Goal: Transaction & Acquisition: Purchase product/service

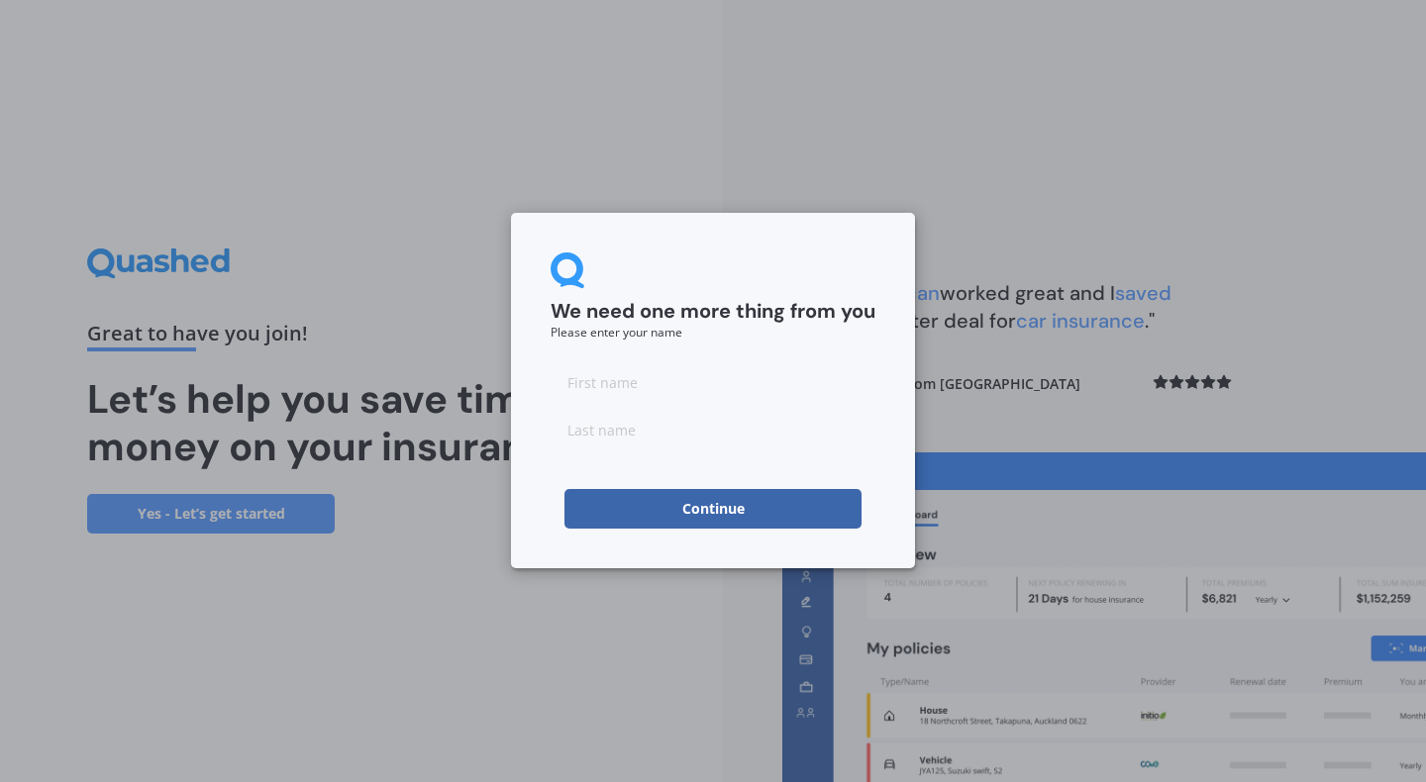
click at [609, 387] on input at bounding box center [712, 382] width 325 height 40
type input "[PERSON_NAME]"
click at [653, 502] on button "Continue" at bounding box center [712, 509] width 297 height 40
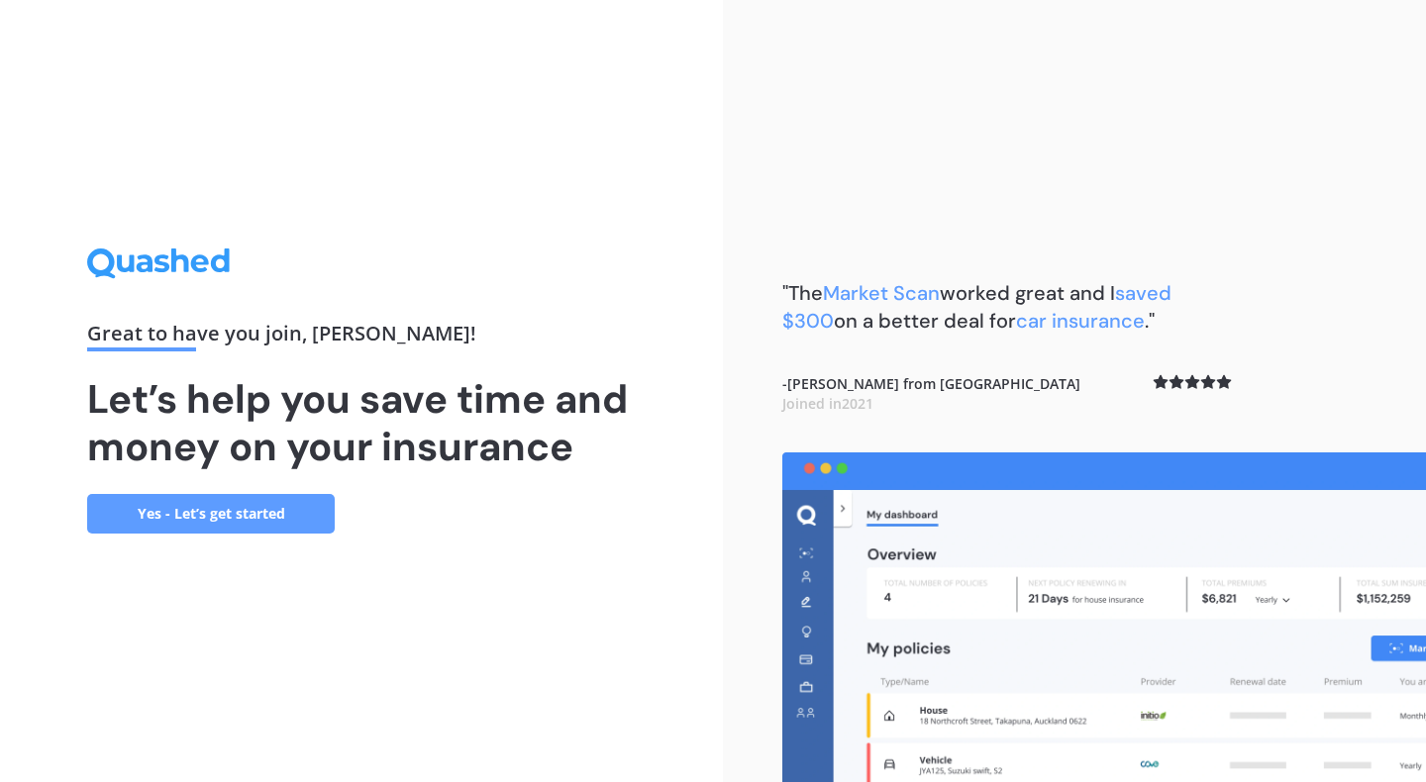
click at [290, 513] on link "Yes - Let’s get started" at bounding box center [211, 514] width 248 height 40
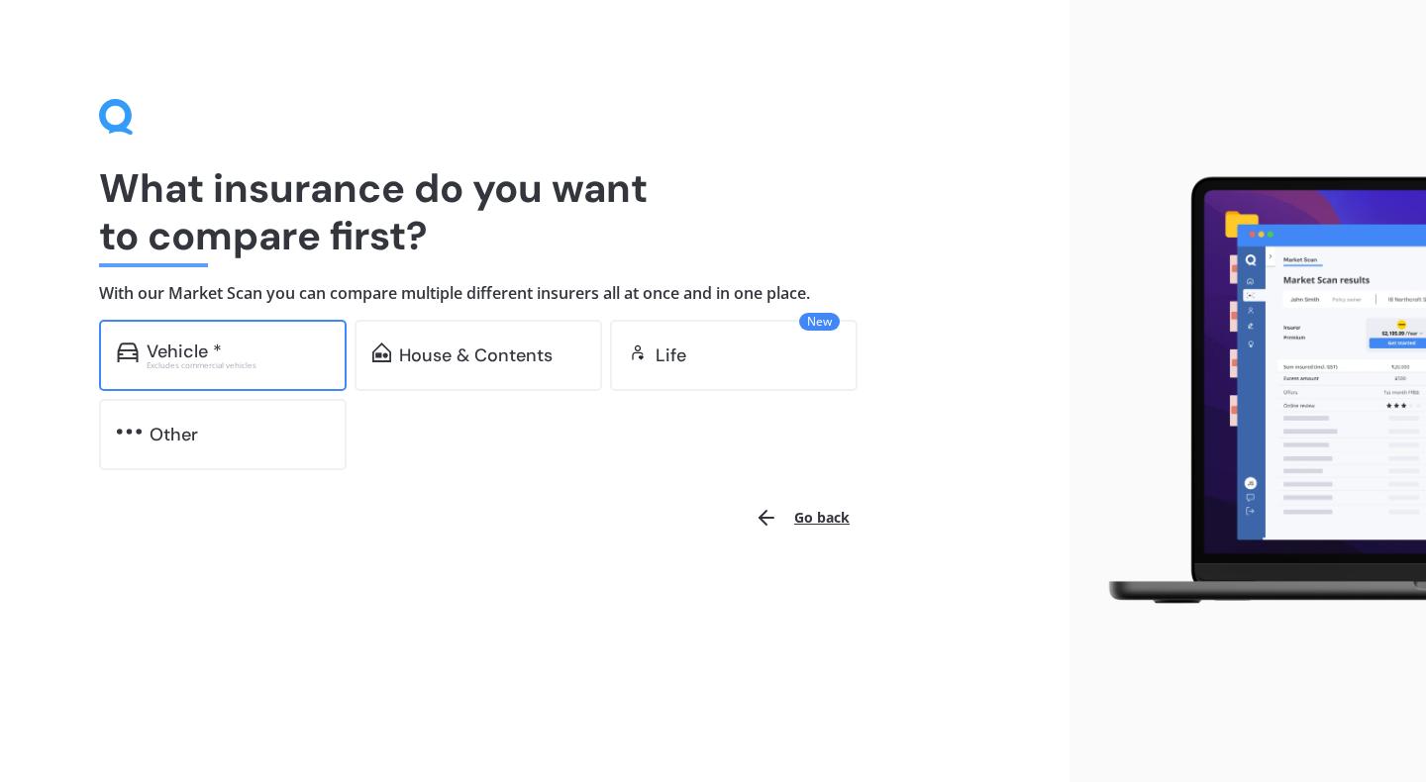
click at [263, 378] on div "Vehicle * Excludes commercial vehicles" at bounding box center [223, 355] width 248 height 71
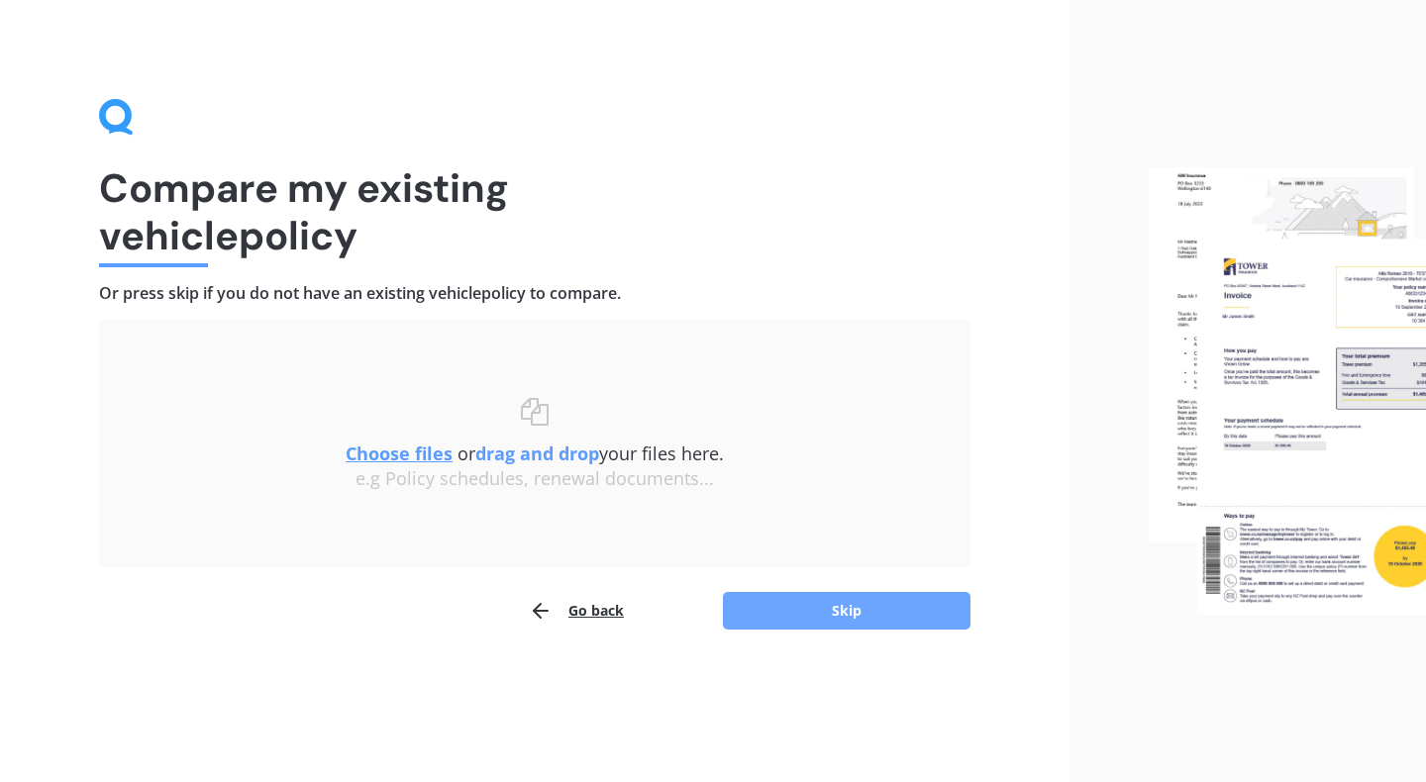
click at [790, 622] on button "Skip" at bounding box center [847, 611] width 248 height 38
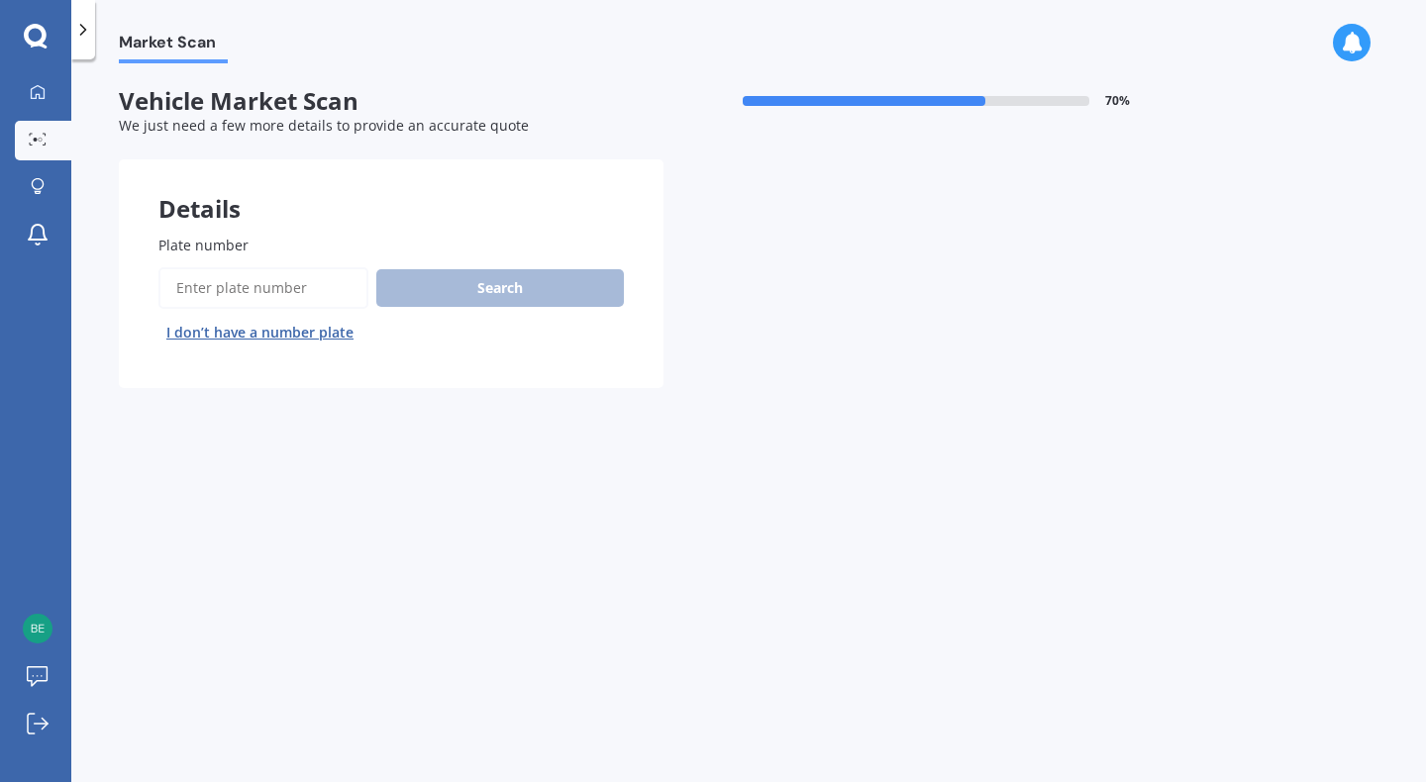
click at [291, 300] on input "Plate number" at bounding box center [263, 288] width 210 height 42
paste input "CGF848"
type input "CGF848"
click at [448, 301] on button "Search" at bounding box center [500, 288] width 248 height 38
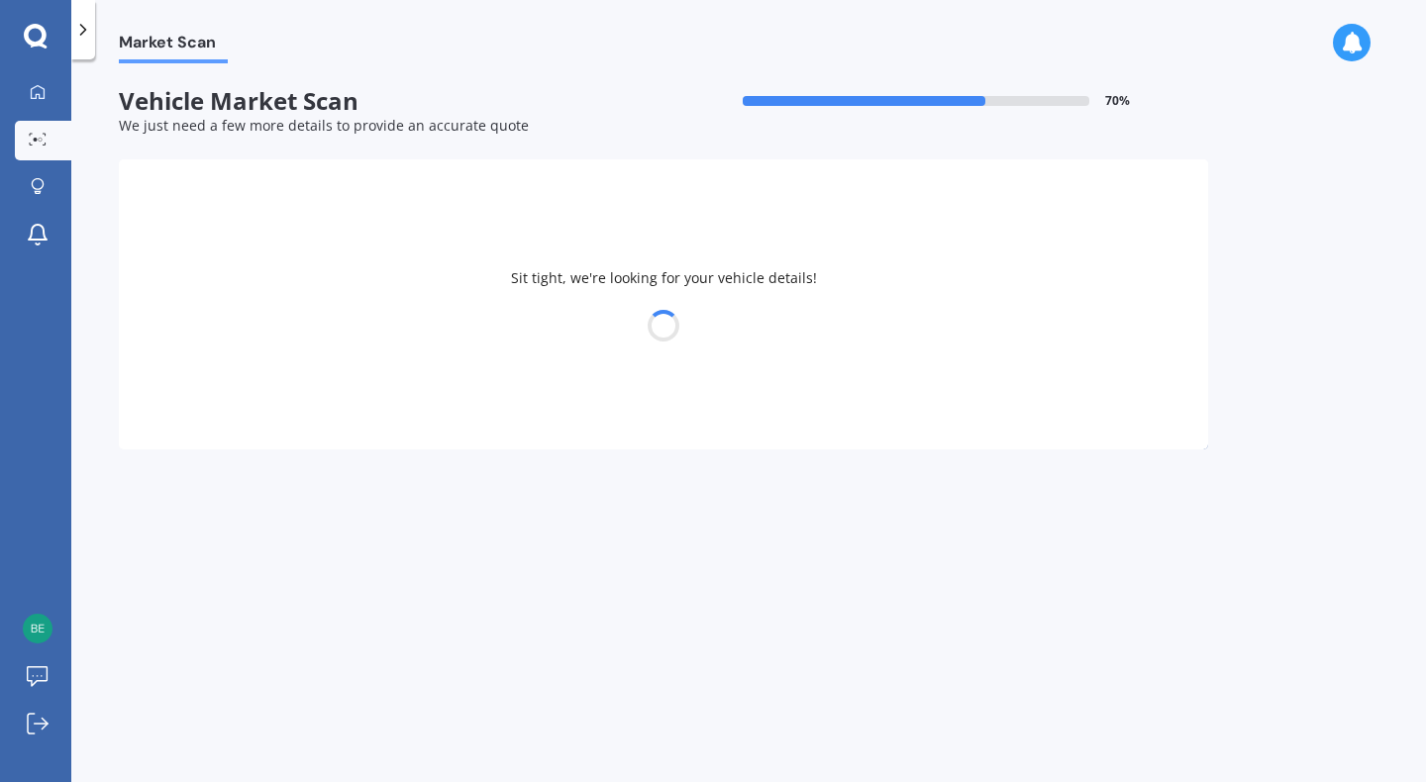
select select "PEUGEOT"
select select "206"
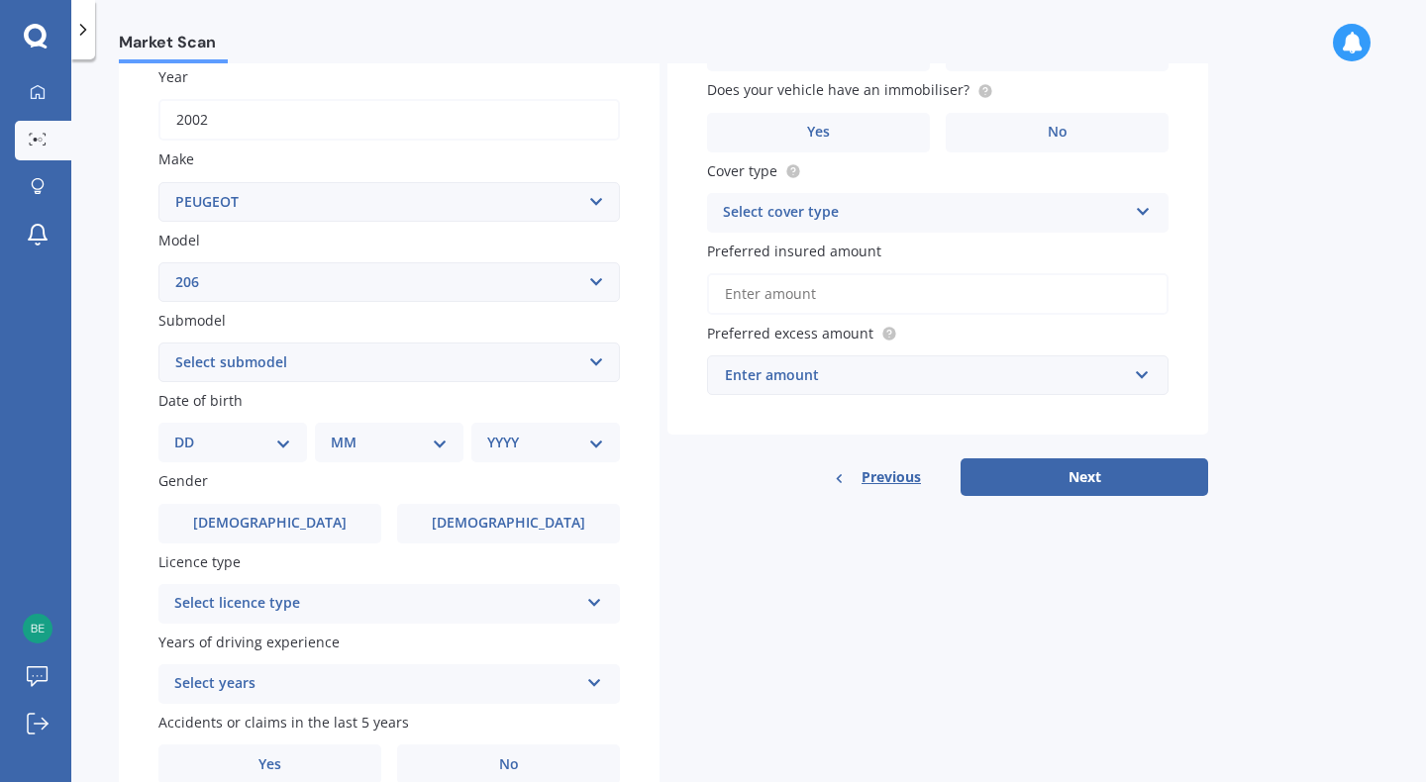
scroll to position [320, 0]
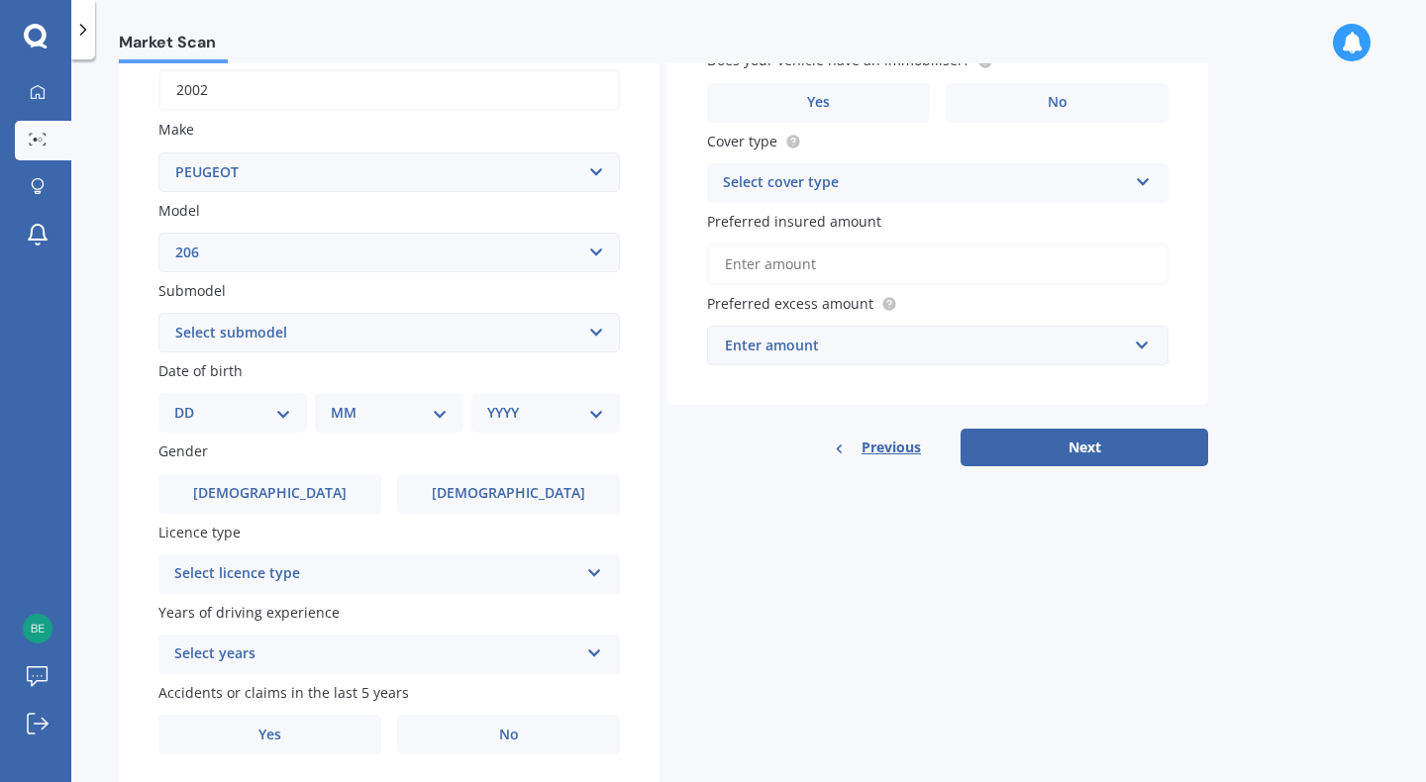
click at [612, 359] on div "Plate number Search I don’t have a number plate Year [DATE] Make Select make AC…" at bounding box center [389, 335] width 541 height 920
click at [600, 340] on select "Select submodel (All other) CC GTI GTI 180 S16 XR XT" at bounding box center [388, 333] width 461 height 40
select select "GTI"
click at [647, 451] on div "Plate number Search I don’t have a number plate Year [DATE] Make Select make AC…" at bounding box center [389, 335] width 541 height 920
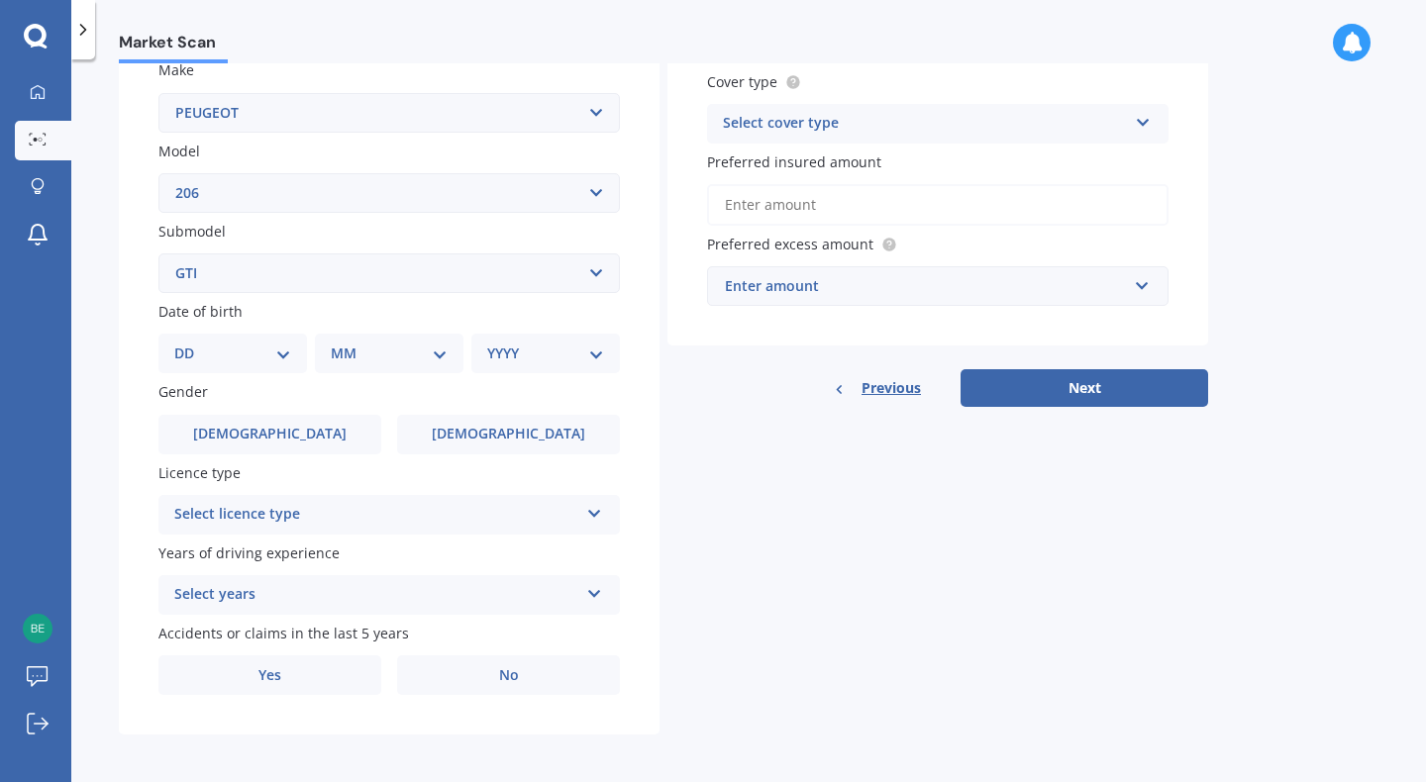
scroll to position [383, 0]
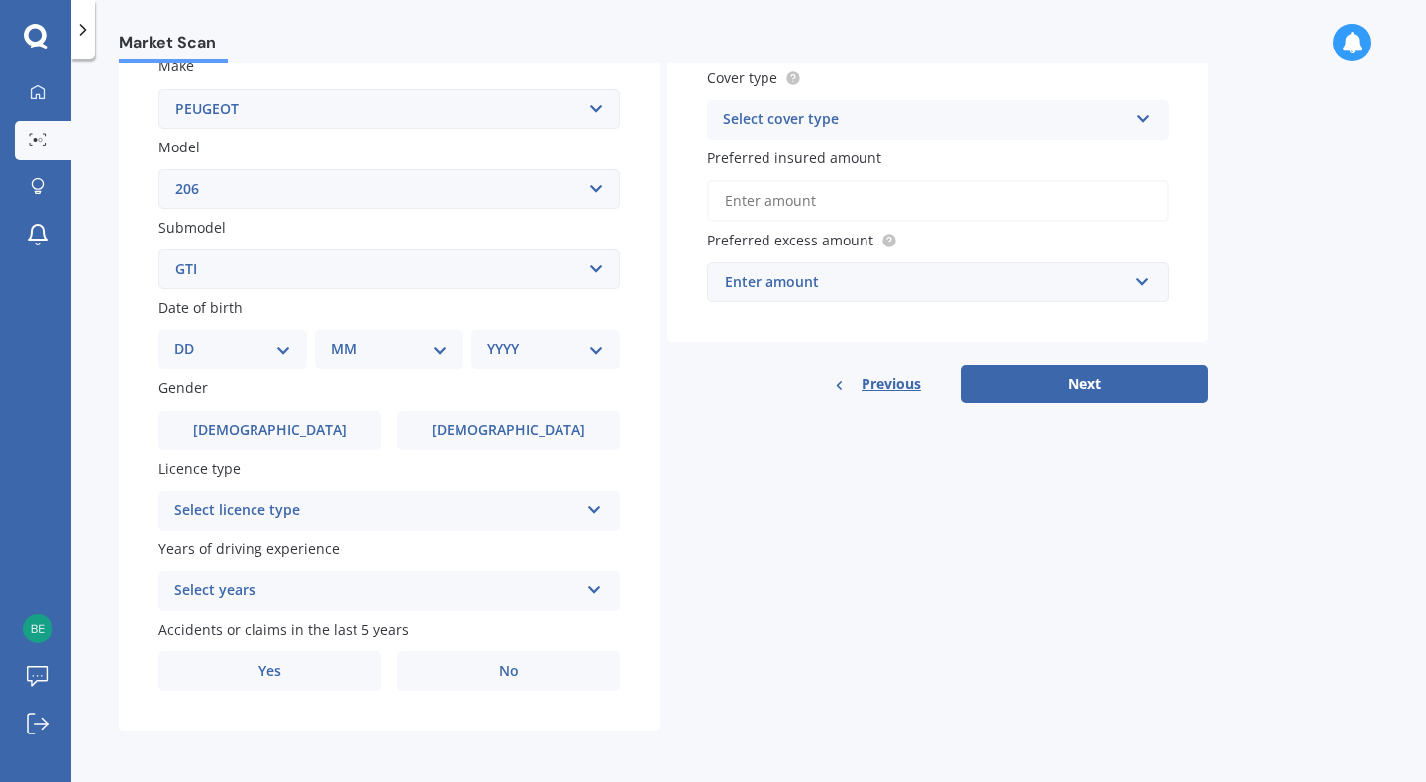
click at [233, 353] on select "DD 01 02 03 04 05 06 07 08 09 10 11 12 13 14 15 16 17 18 19 20 21 22 23 24 25 2…" at bounding box center [232, 350] width 117 height 22
select select "11"
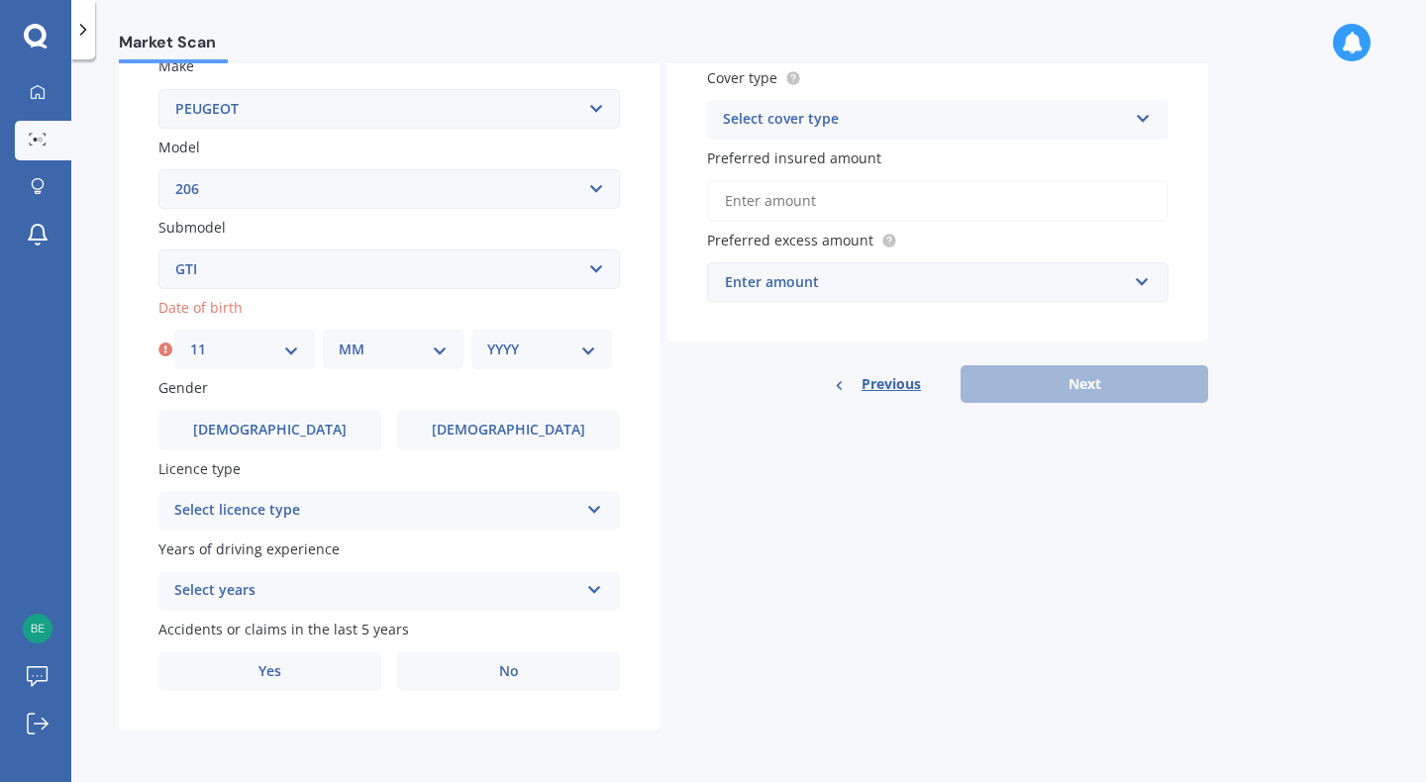
click at [419, 367] on div "MM 01 02 03 04 05 06 07 08 09 10 11 12" at bounding box center [393, 350] width 141 height 40
click at [426, 361] on div "MM 01 02 03 04 05 06 07 08 09 10 11 12" at bounding box center [393, 350] width 141 height 40
click at [441, 349] on select "MM 01 02 03 04 05 06 07 08 09 10 11 12" at bounding box center [393, 350] width 109 height 22
select select "04"
click at [587, 359] on select "YYYY 2025 2024 2023 2022 2021 2020 2019 2018 2017 2016 2015 2014 2013 2012 2011…" at bounding box center [541, 350] width 109 height 22
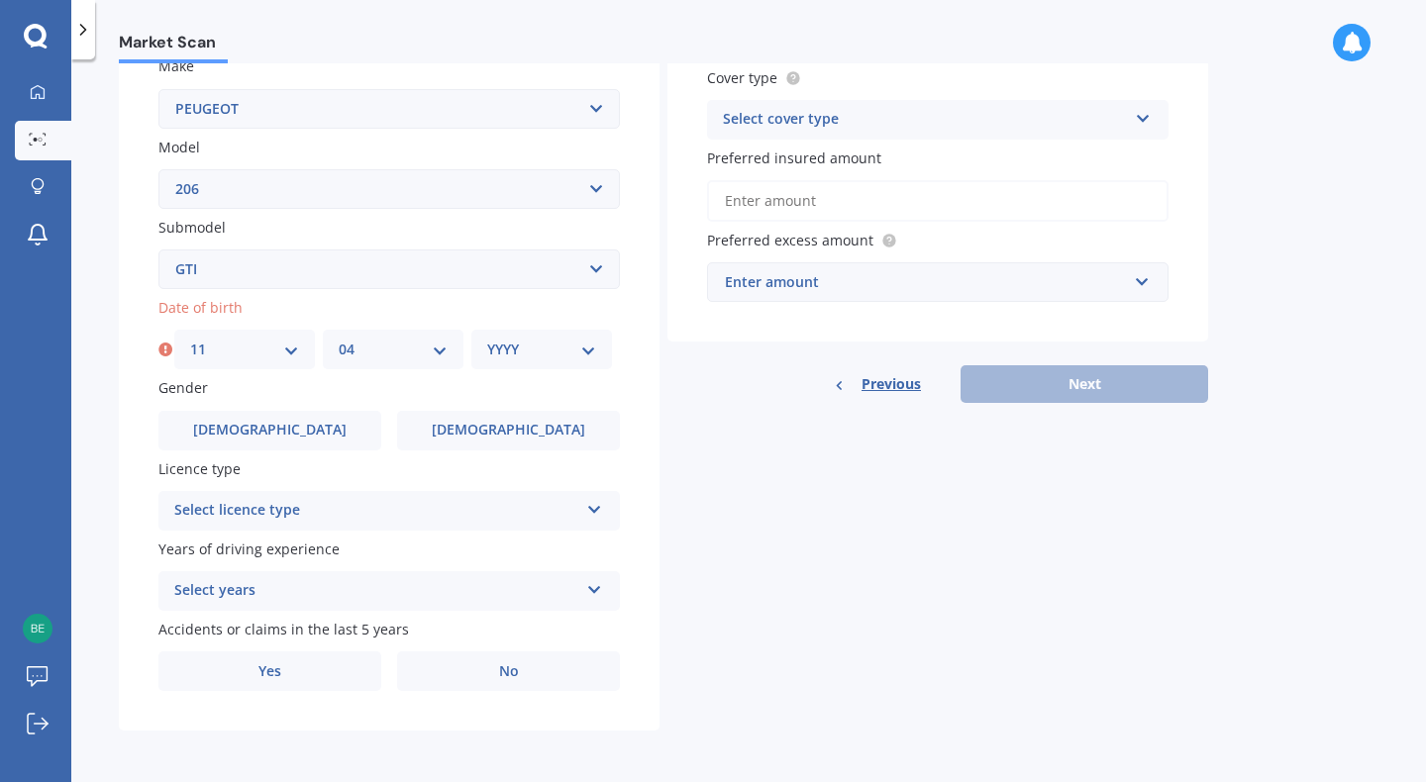
select select "1987"
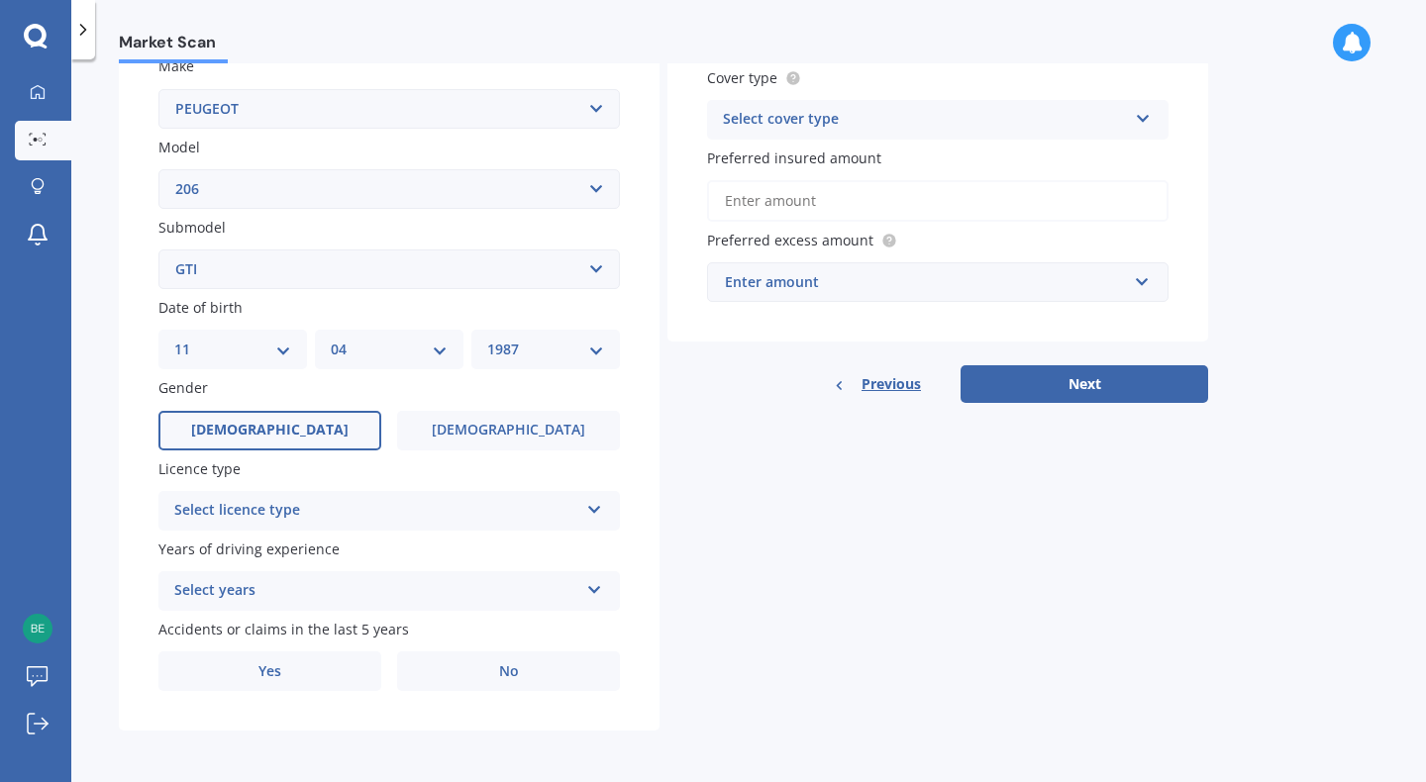
click at [326, 442] on label "[DEMOGRAPHIC_DATA]" at bounding box center [269, 431] width 223 height 40
click at [0, 0] on input "[DEMOGRAPHIC_DATA]" at bounding box center [0, 0] width 0 height 0
click at [579, 523] on div "Select licence type NZ Full NZ Restricted NZ Learners [GEOGRAPHIC_DATA] [GEOGRA…" at bounding box center [388, 511] width 461 height 40
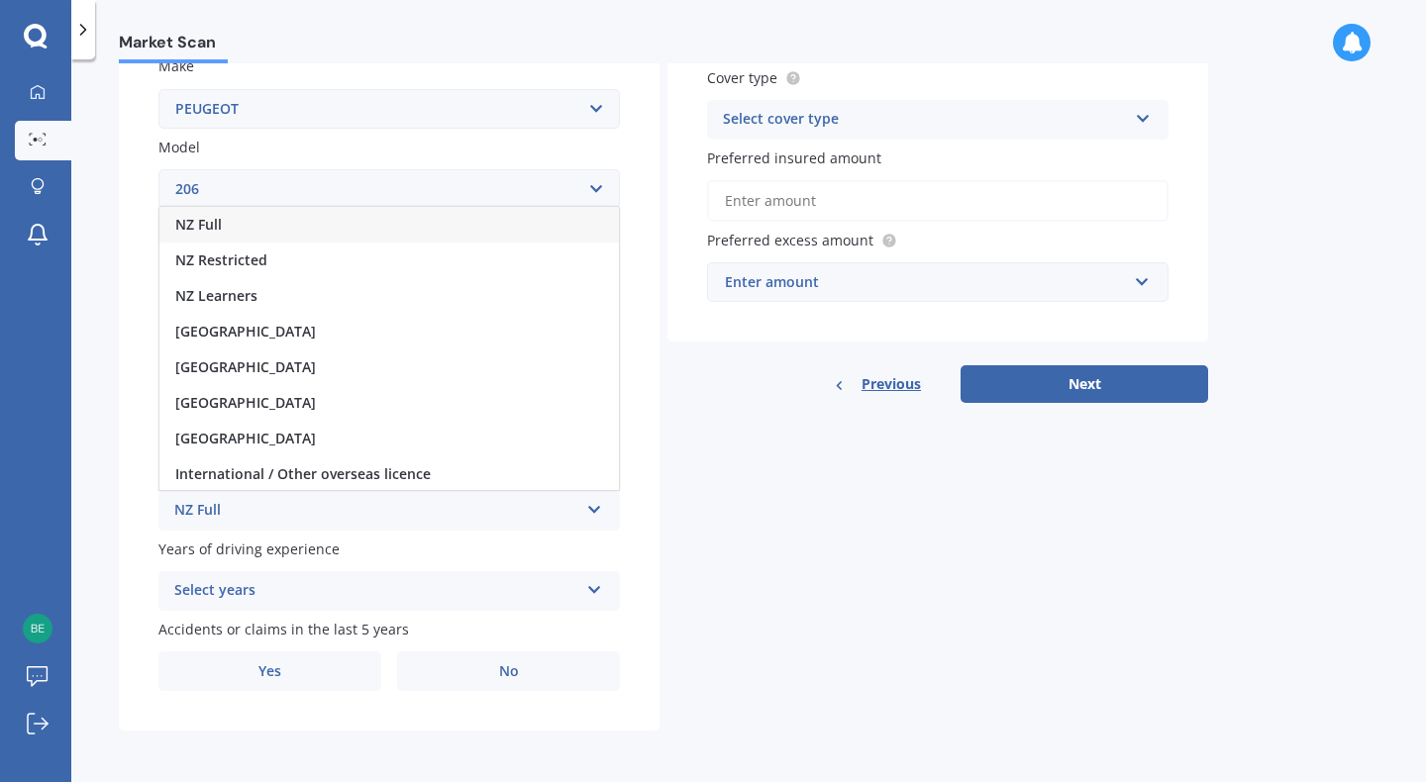
click at [364, 238] on div "NZ Full" at bounding box center [388, 225] width 459 height 36
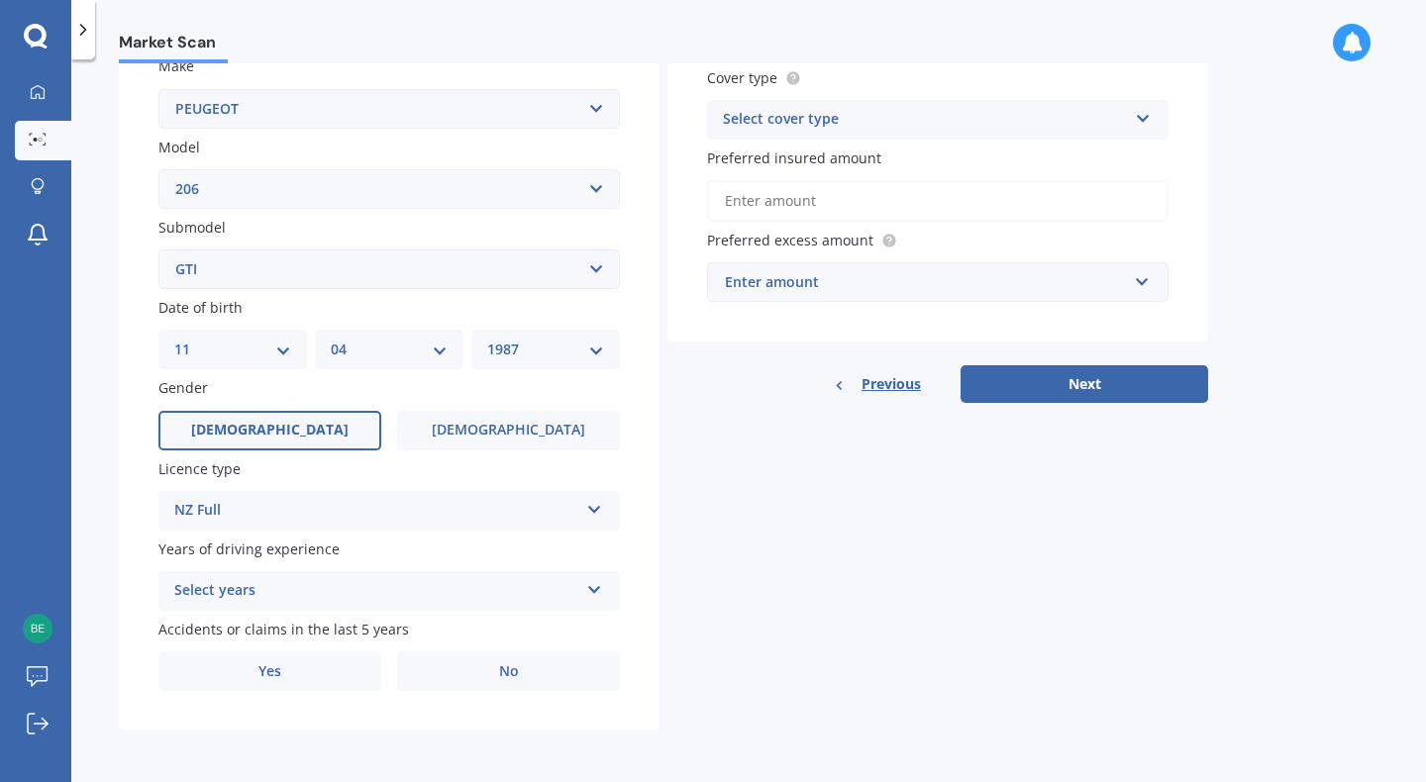
click at [507, 593] on div "Select years" at bounding box center [376, 591] width 404 height 24
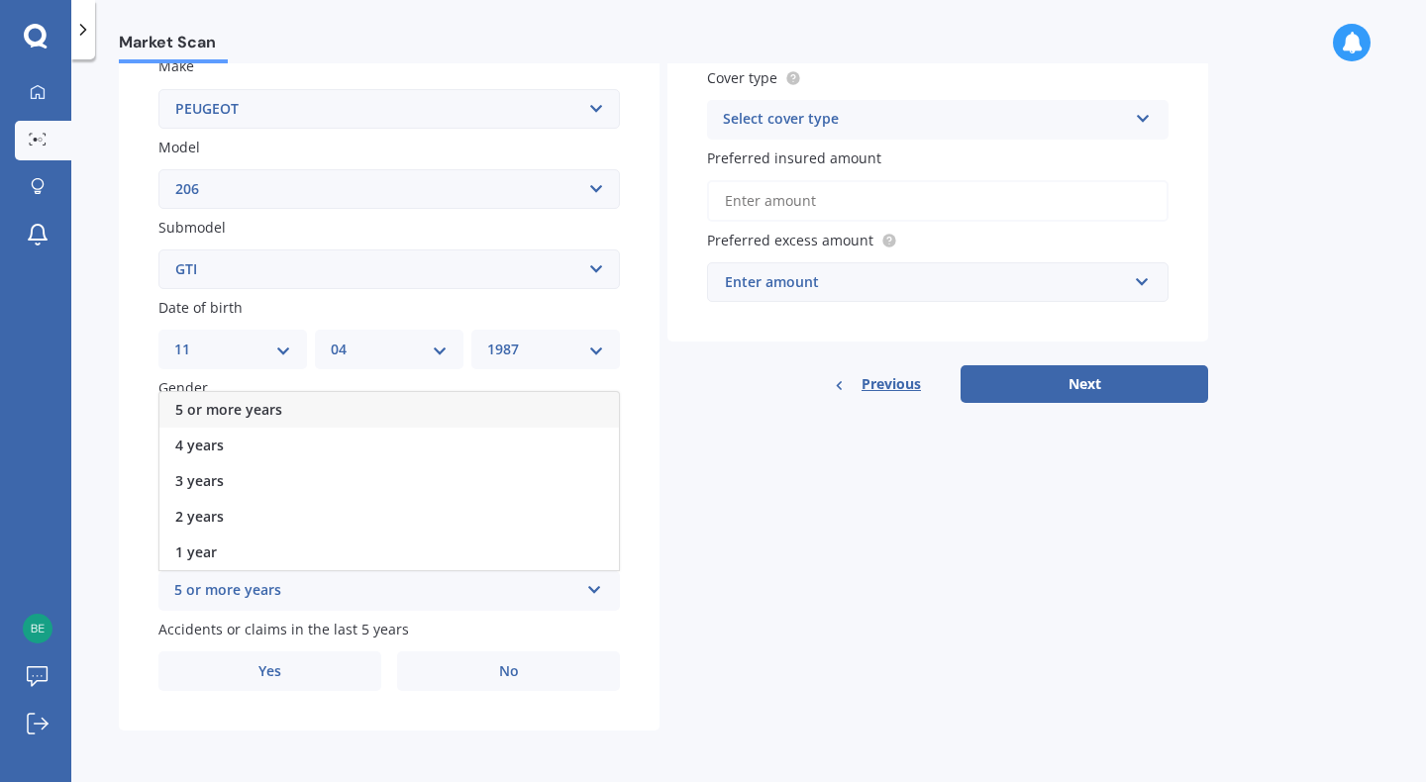
click at [428, 412] on div "5 or more years" at bounding box center [388, 410] width 459 height 36
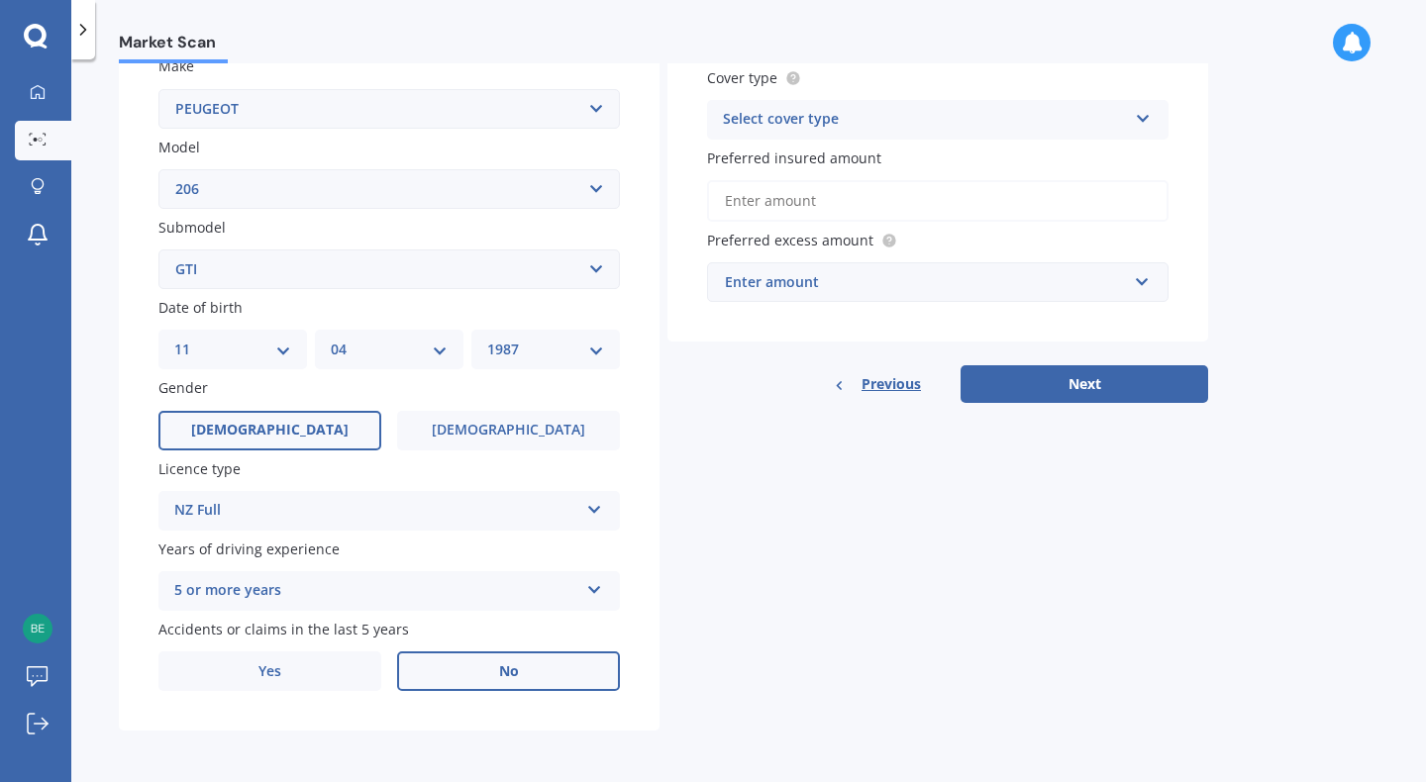
click at [529, 658] on label "No" at bounding box center [508, 671] width 223 height 40
click at [0, 0] on input "No" at bounding box center [0, 0] width 0 height 0
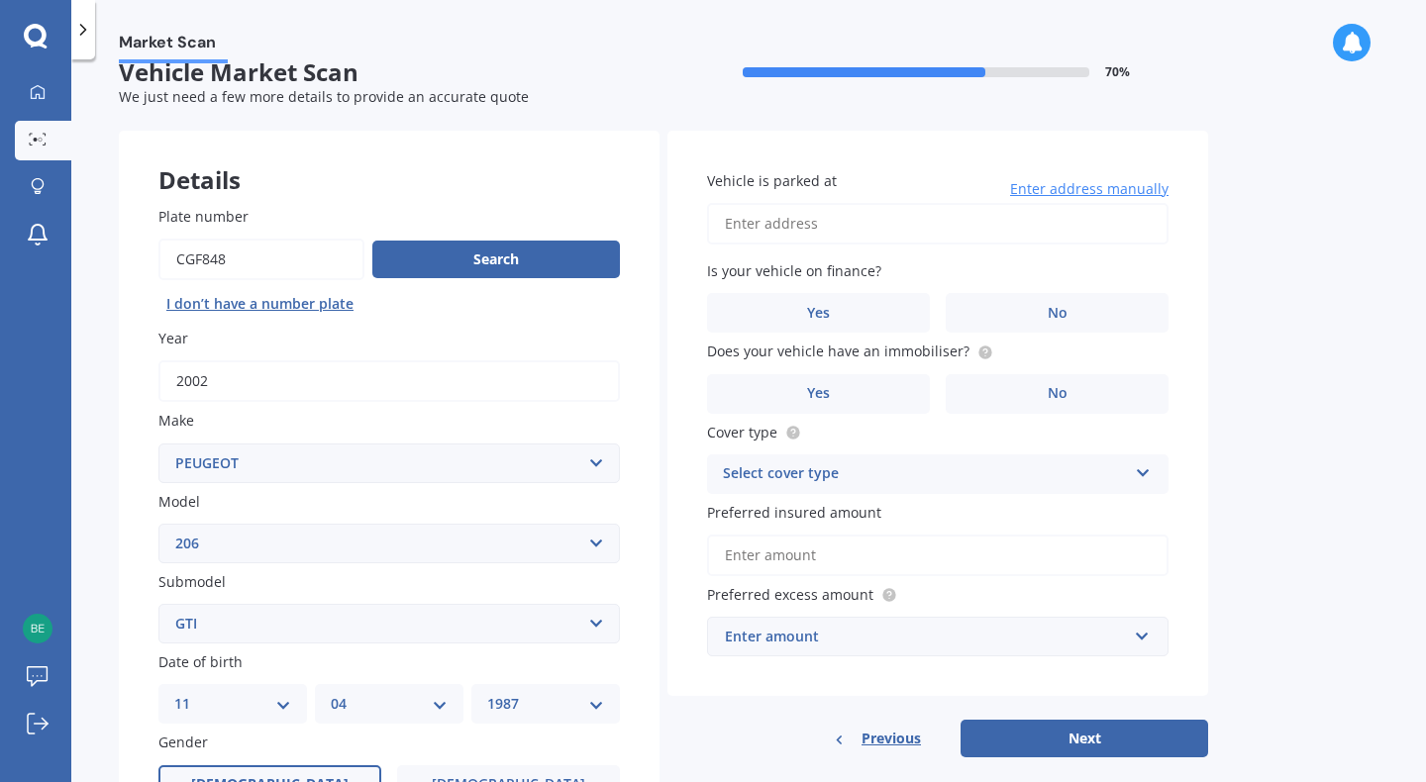
scroll to position [20, 0]
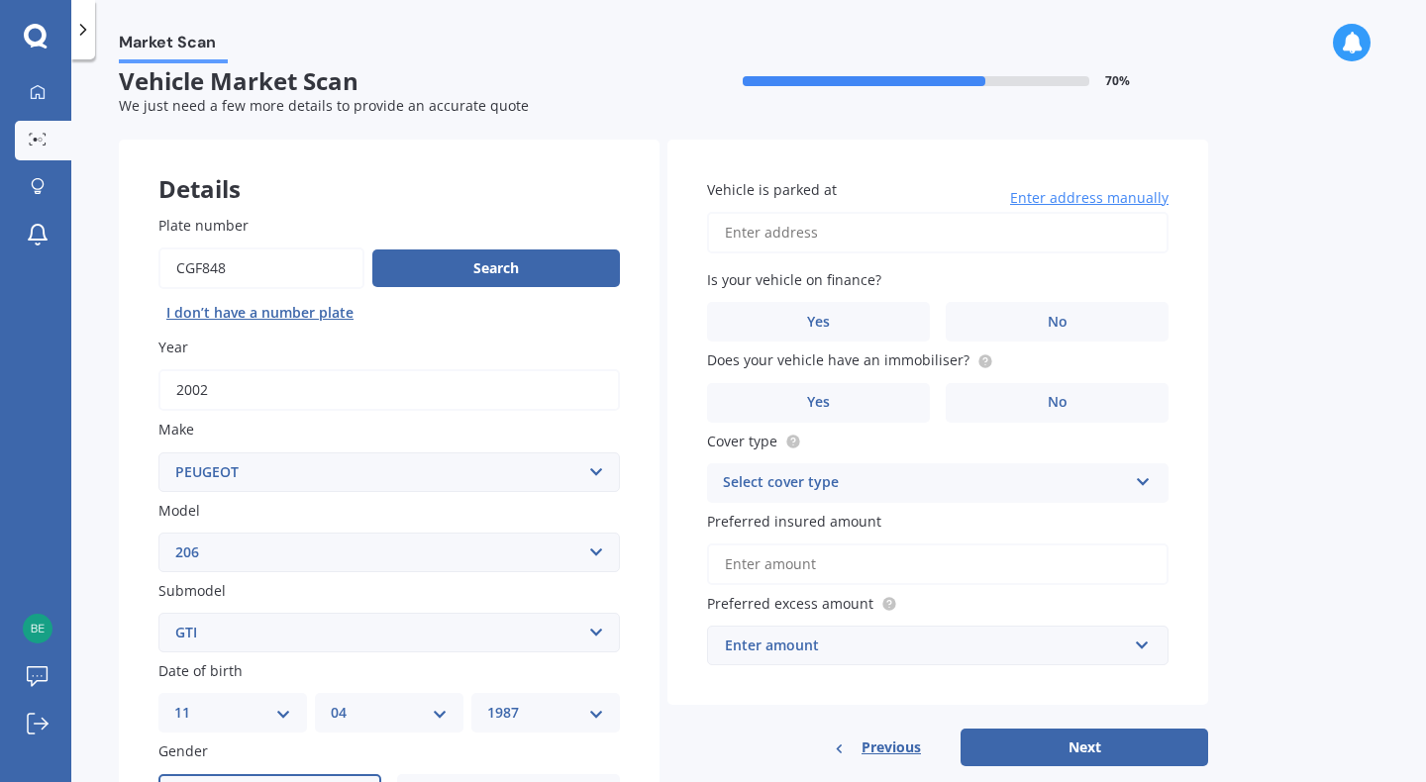
click at [792, 248] on input "Vehicle is parked at" at bounding box center [937, 233] width 461 height 42
type input "[STREET_ADDRESS][PERSON_NAME]"
click at [994, 332] on label "No" at bounding box center [1056, 322] width 223 height 40
click at [0, 0] on input "No" at bounding box center [0, 0] width 0 height 0
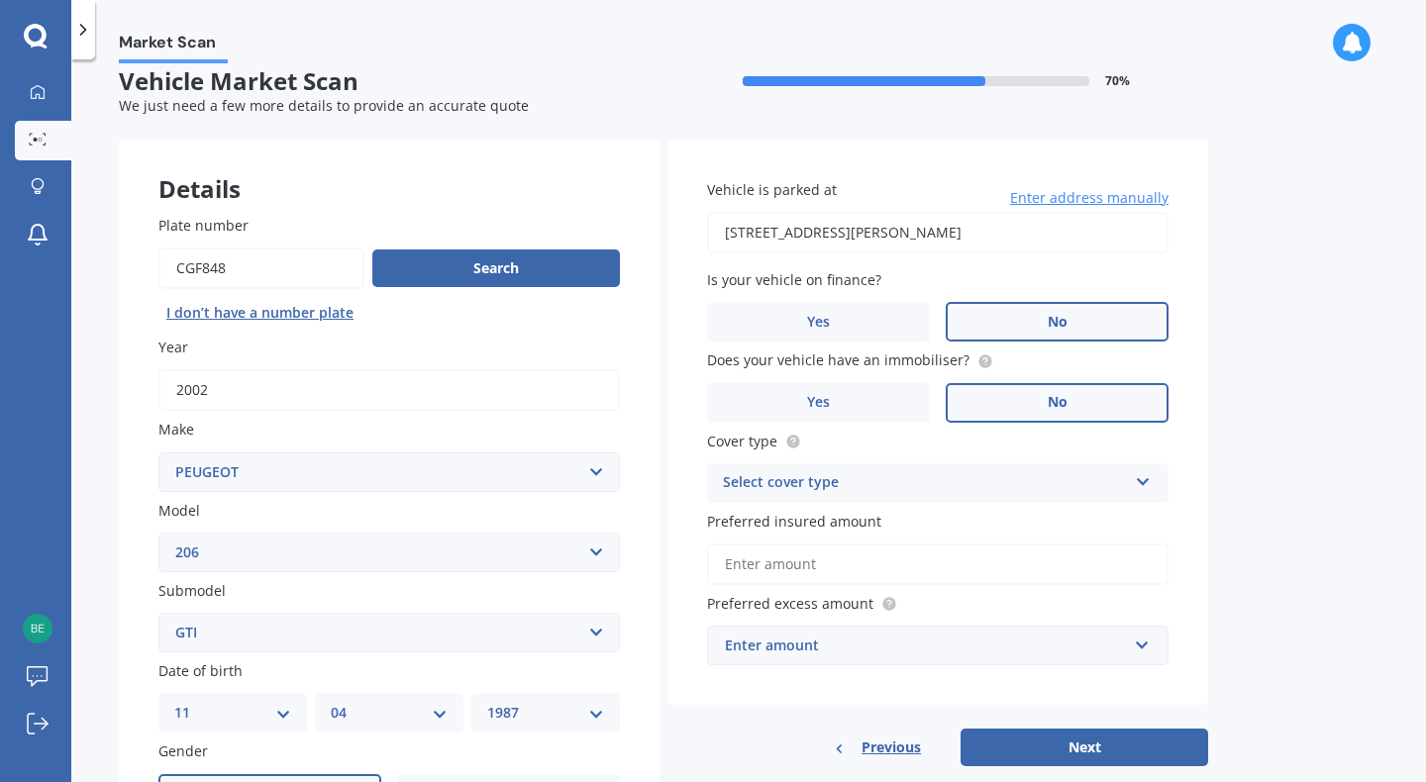
click at [1027, 397] on label "No" at bounding box center [1056, 403] width 223 height 40
click at [0, 0] on input "No" at bounding box center [0, 0] width 0 height 0
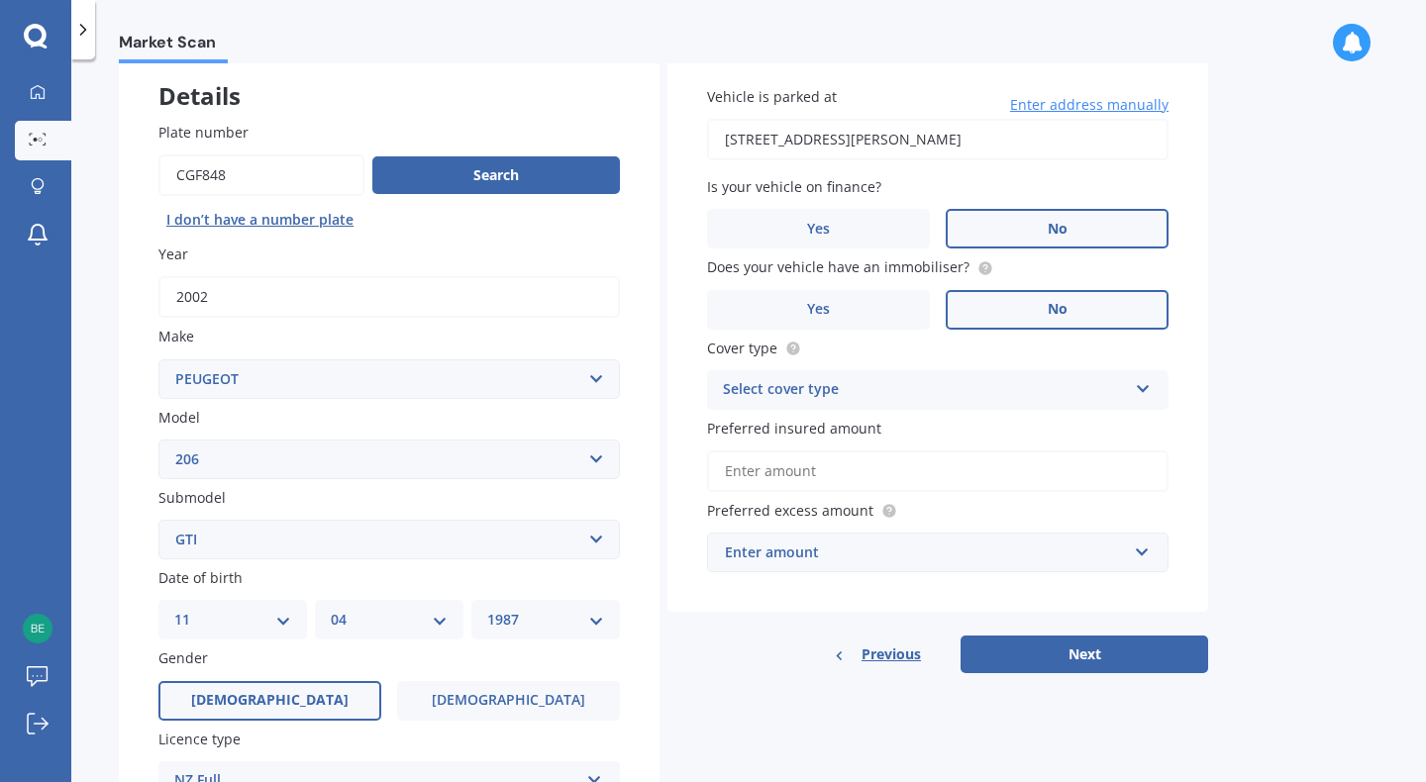
scroll to position [125, 0]
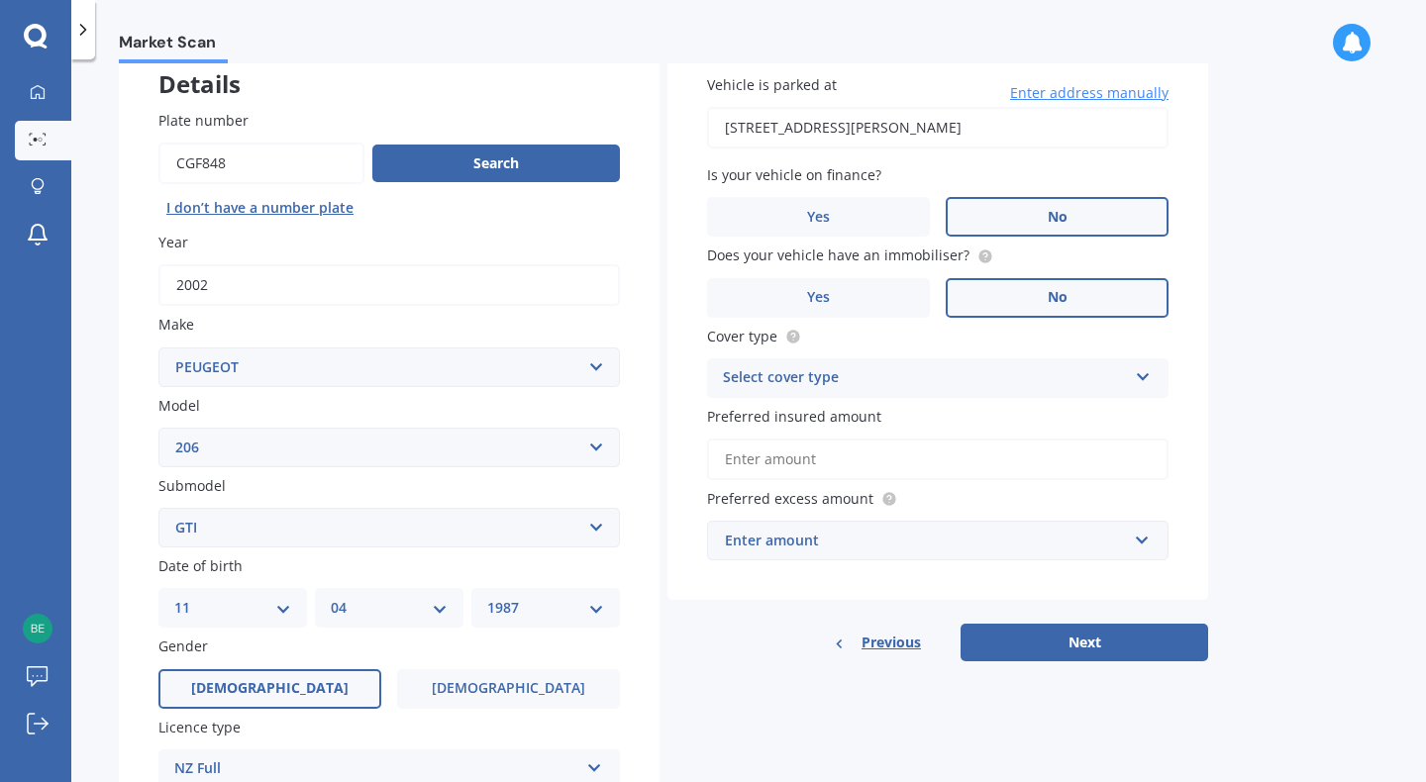
click at [904, 322] on div "Vehicle is parked at [STREET_ADDRESS][PERSON_NAME] Enter address manually Is yo…" at bounding box center [937, 318] width 541 height 566
click at [899, 302] on label "Yes" at bounding box center [818, 298] width 223 height 40
click at [0, 0] on input "Yes" at bounding box center [0, 0] width 0 height 0
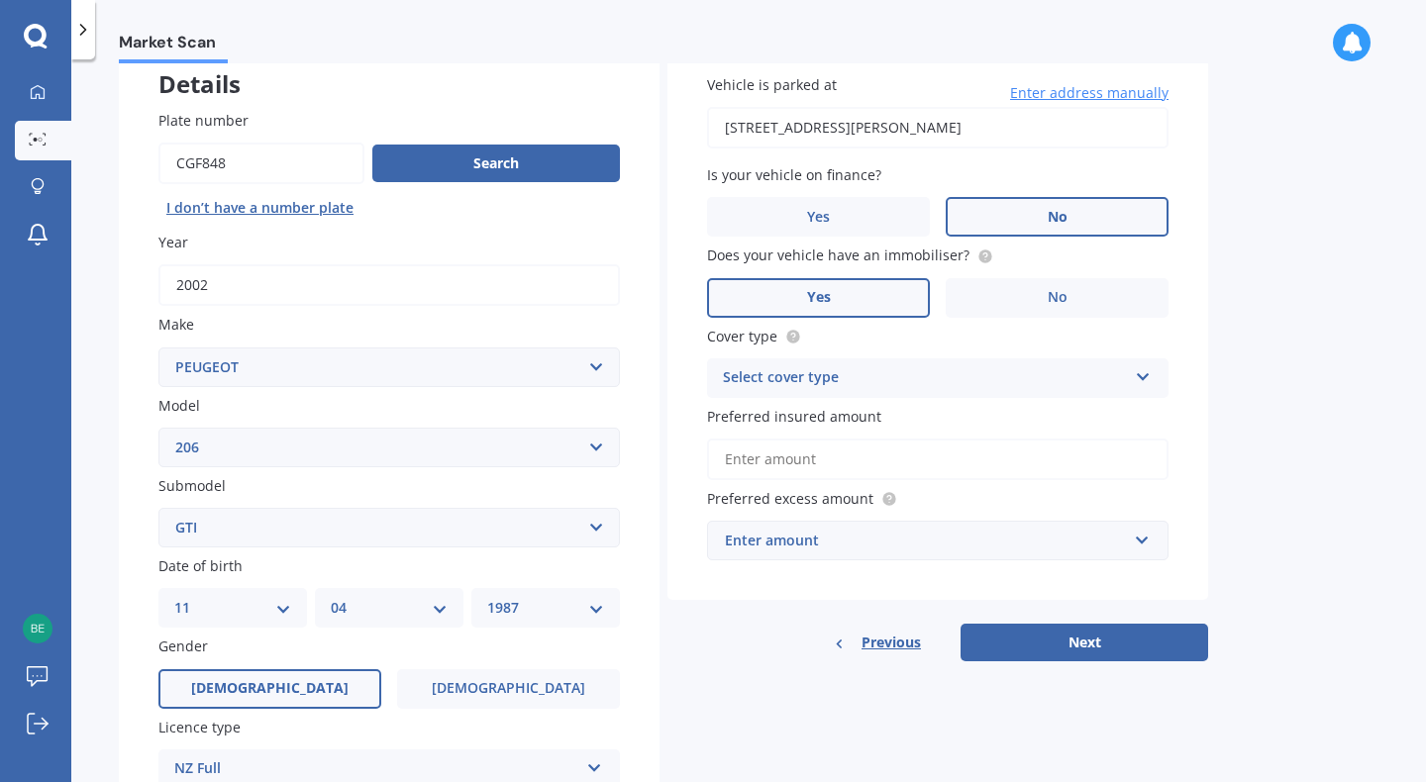
click at [969, 380] on div "Select cover type" at bounding box center [925, 378] width 404 height 24
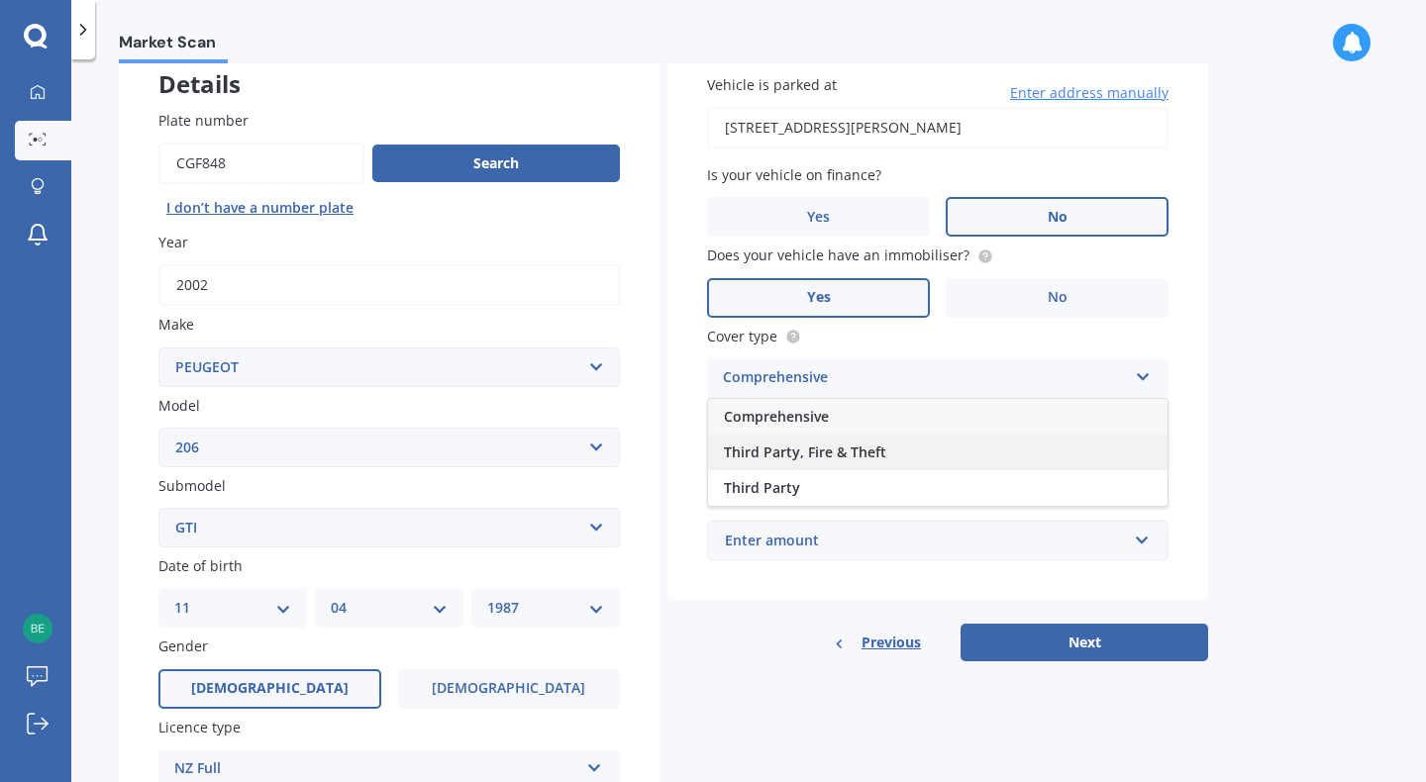
click at [867, 454] on span "Third Party, Fire & Theft" at bounding box center [805, 452] width 162 height 19
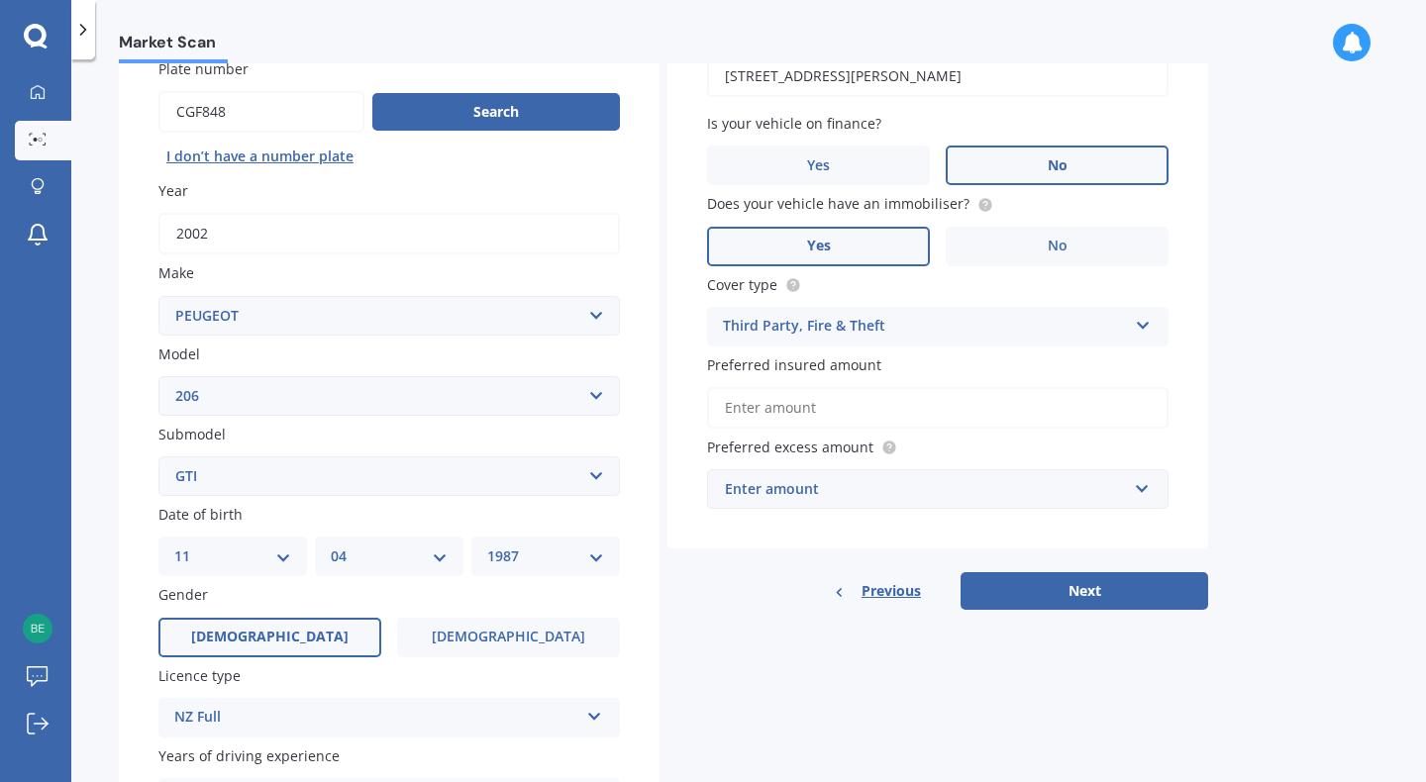
scroll to position [178, 0]
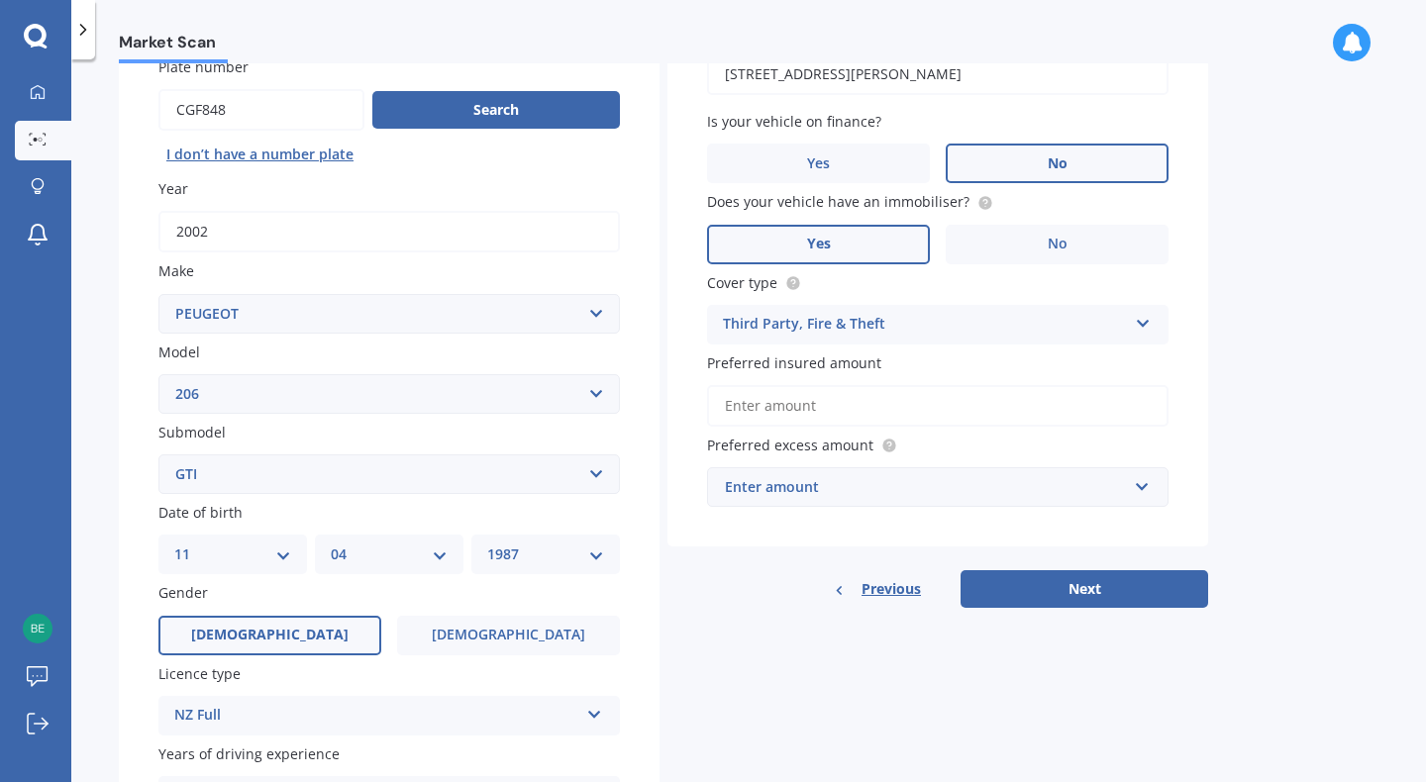
click at [905, 418] on input "Preferred insured amount" at bounding box center [937, 406] width 461 height 42
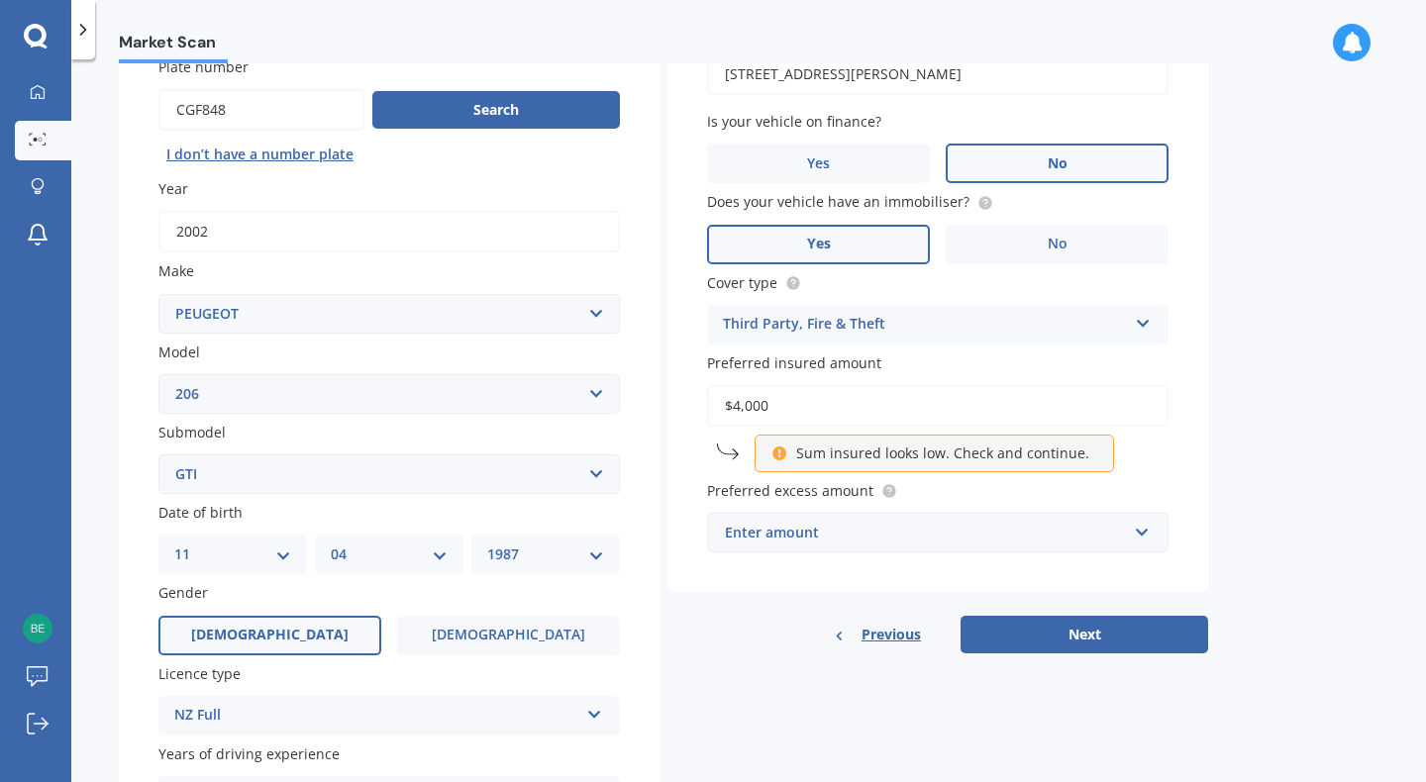
type input "$4,000"
click at [1208, 464] on div "Market Scan Vehicle Market Scan 70 % We just need a few more details to provide…" at bounding box center [748, 424] width 1354 height 723
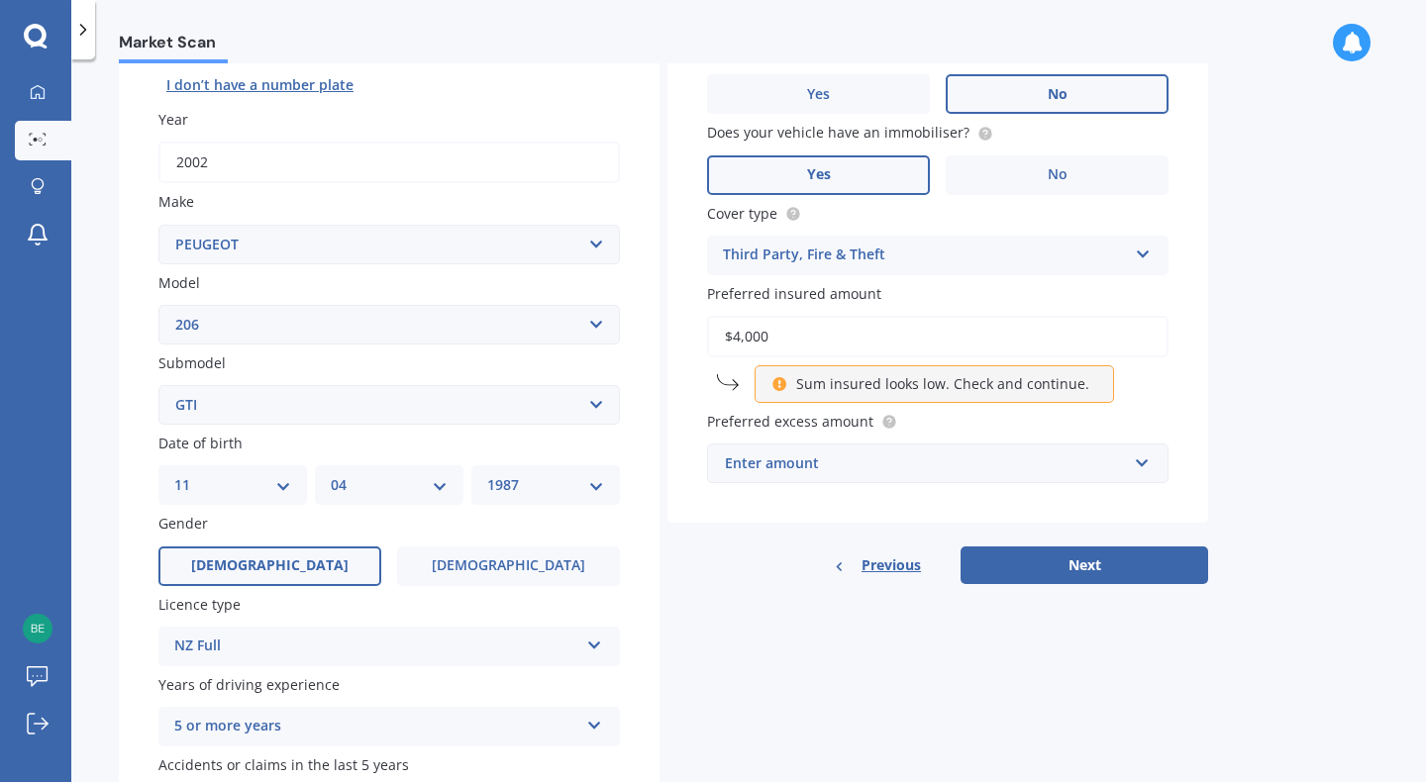
scroll to position [248, 0]
click at [1101, 472] on div "Enter amount" at bounding box center [926, 462] width 402 height 22
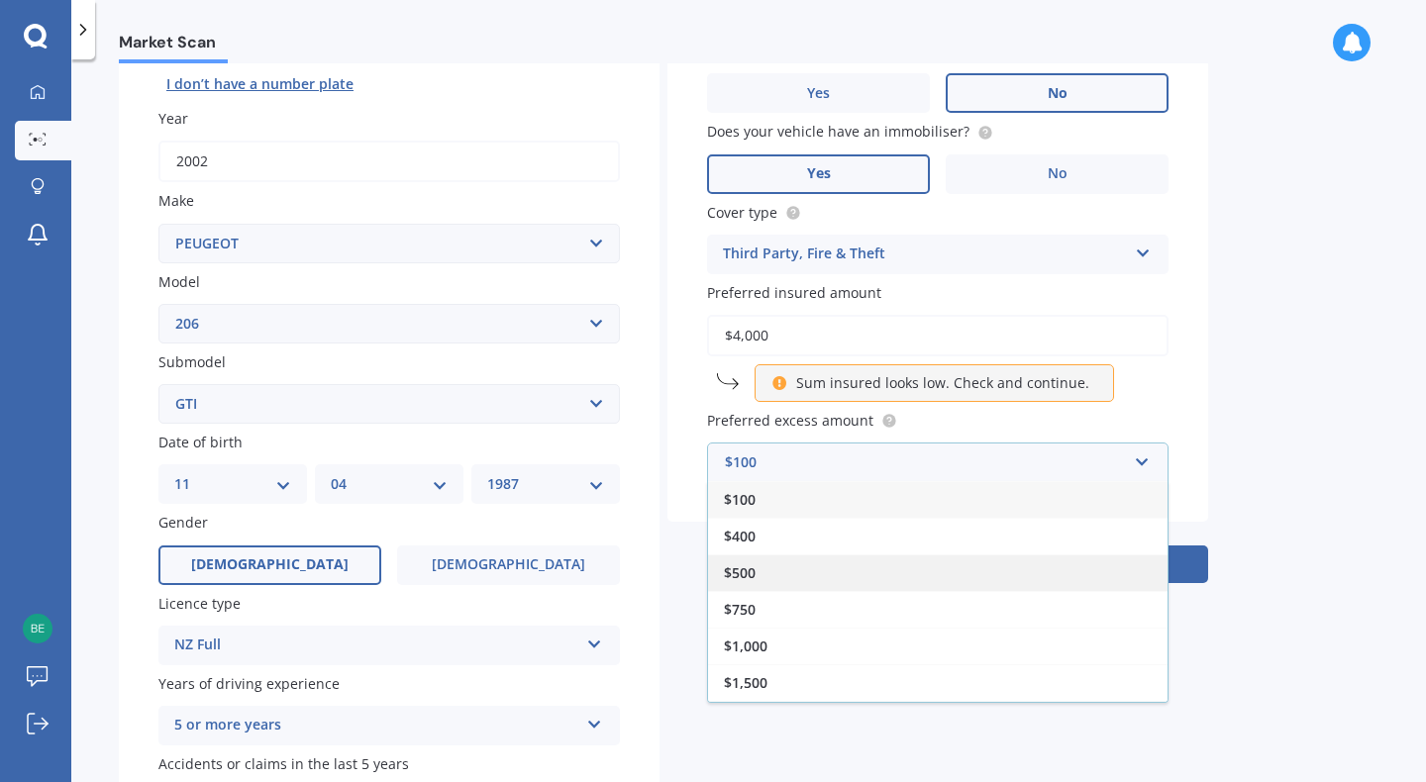
click at [1004, 563] on div "$500" at bounding box center [937, 572] width 459 height 37
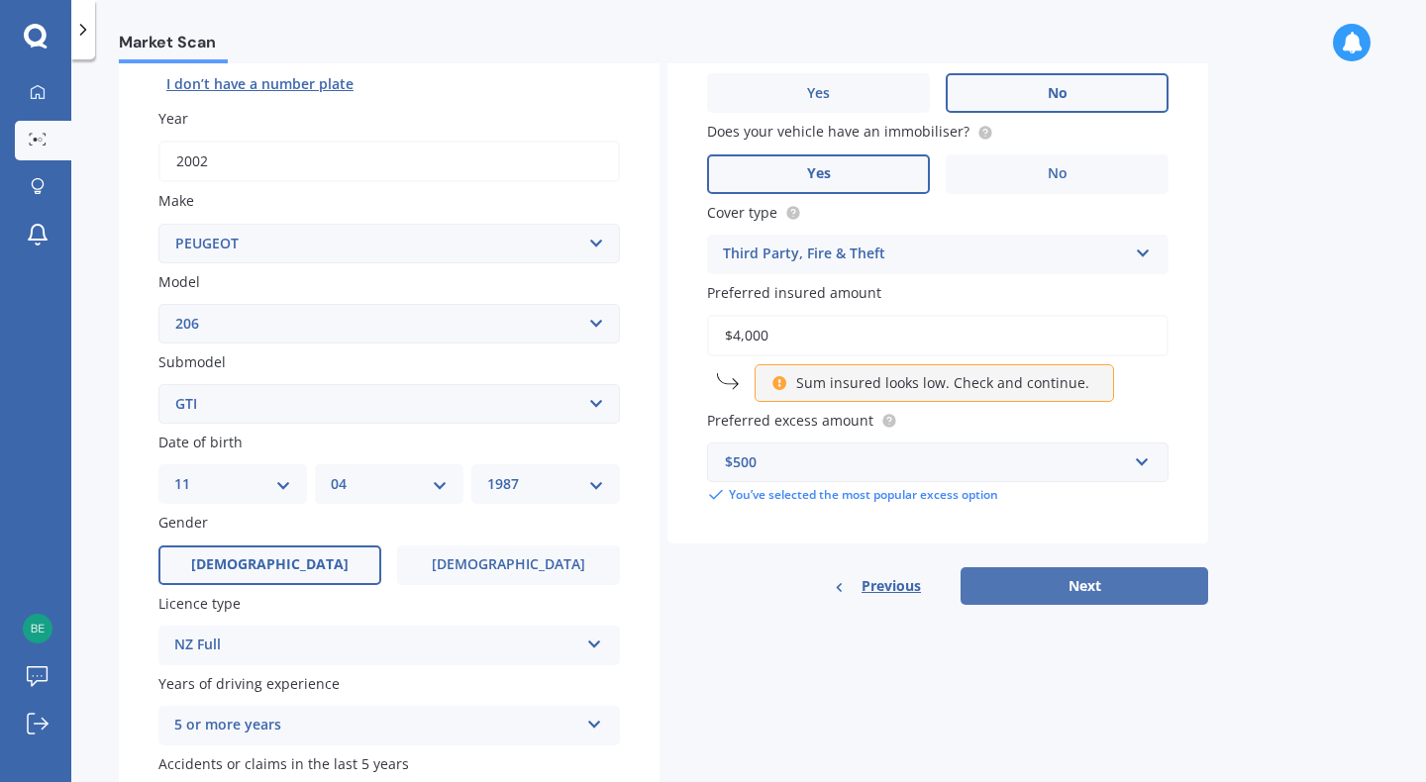
click at [1084, 583] on button "Next" at bounding box center [1084, 586] width 248 height 38
select select "11"
select select "04"
select select "1987"
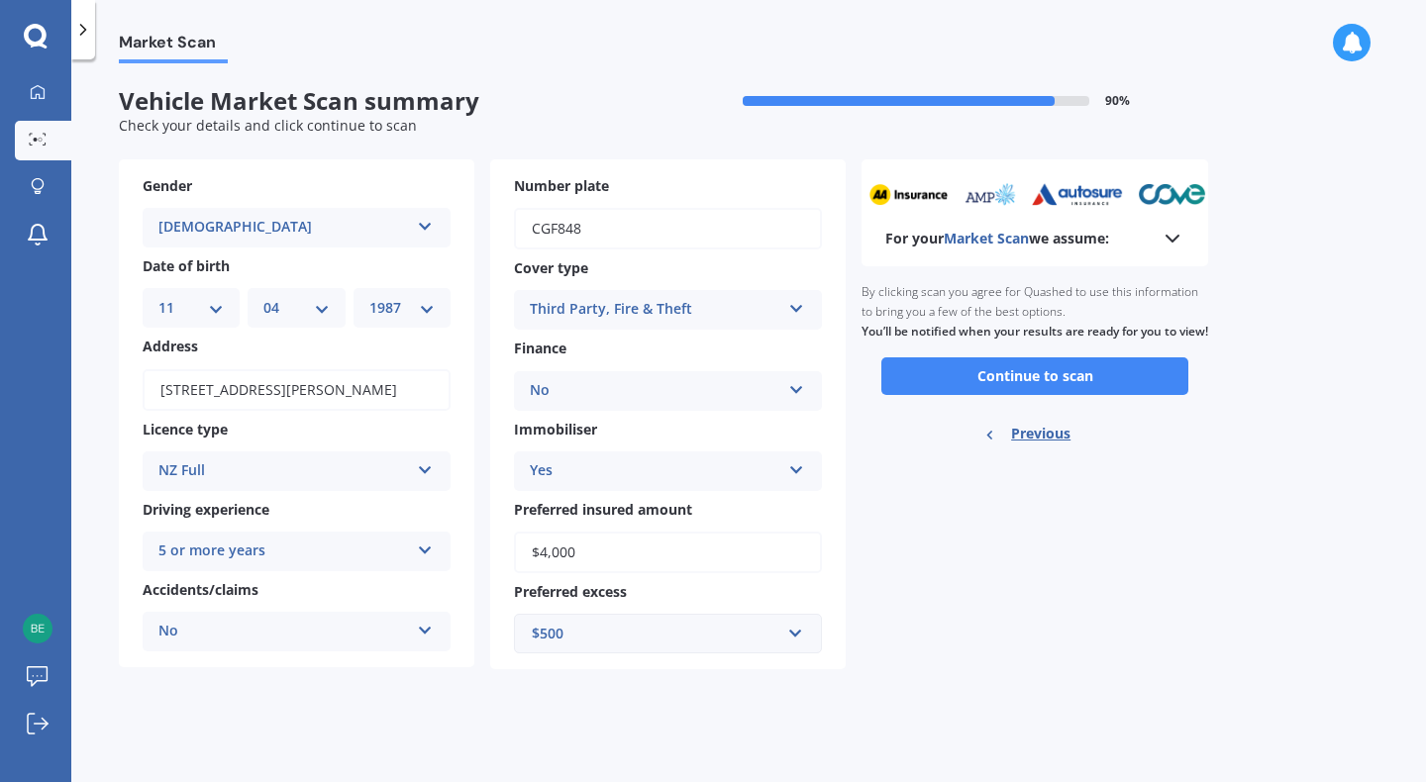
scroll to position [0, 0]
click at [1019, 395] on button "Continue to scan" at bounding box center [1034, 376] width 307 height 38
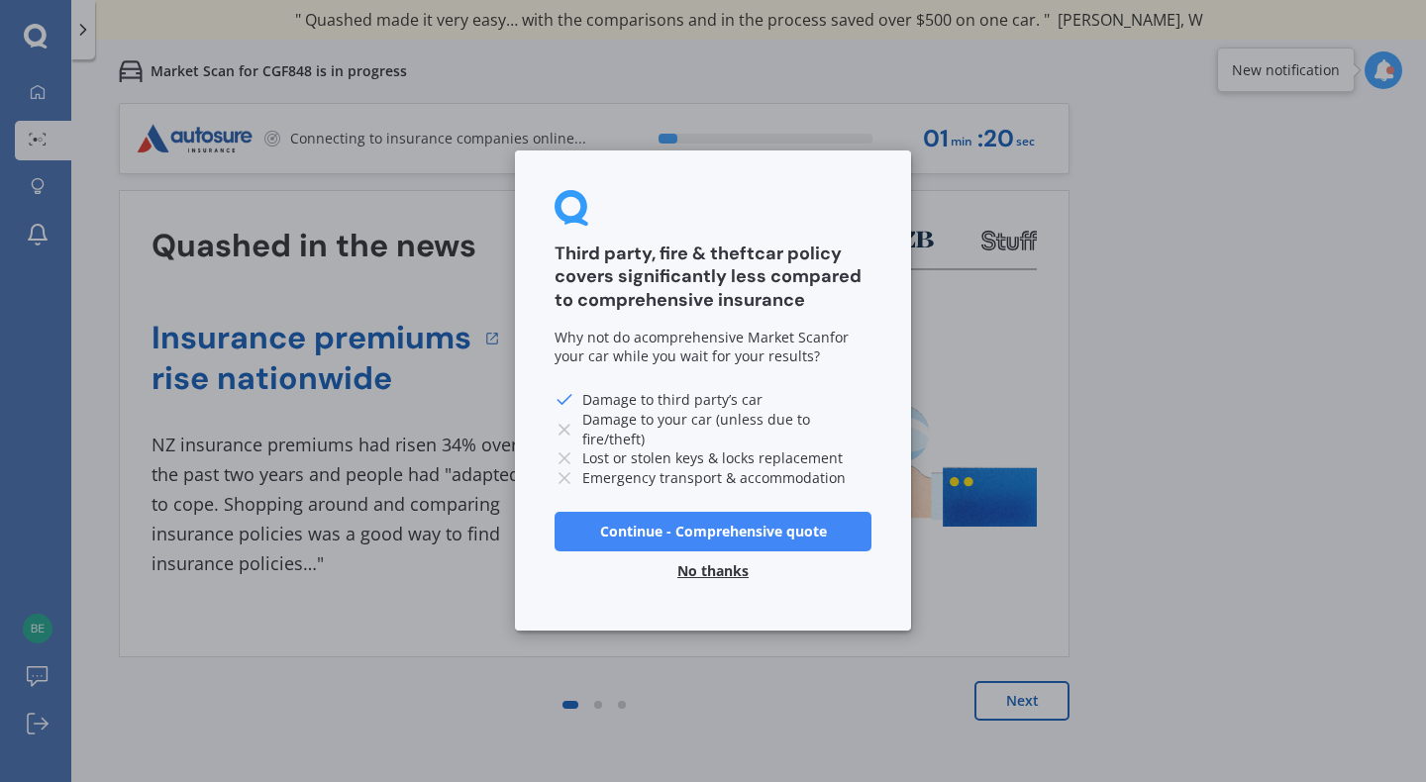
click at [716, 571] on button "No thanks" at bounding box center [712, 572] width 95 height 40
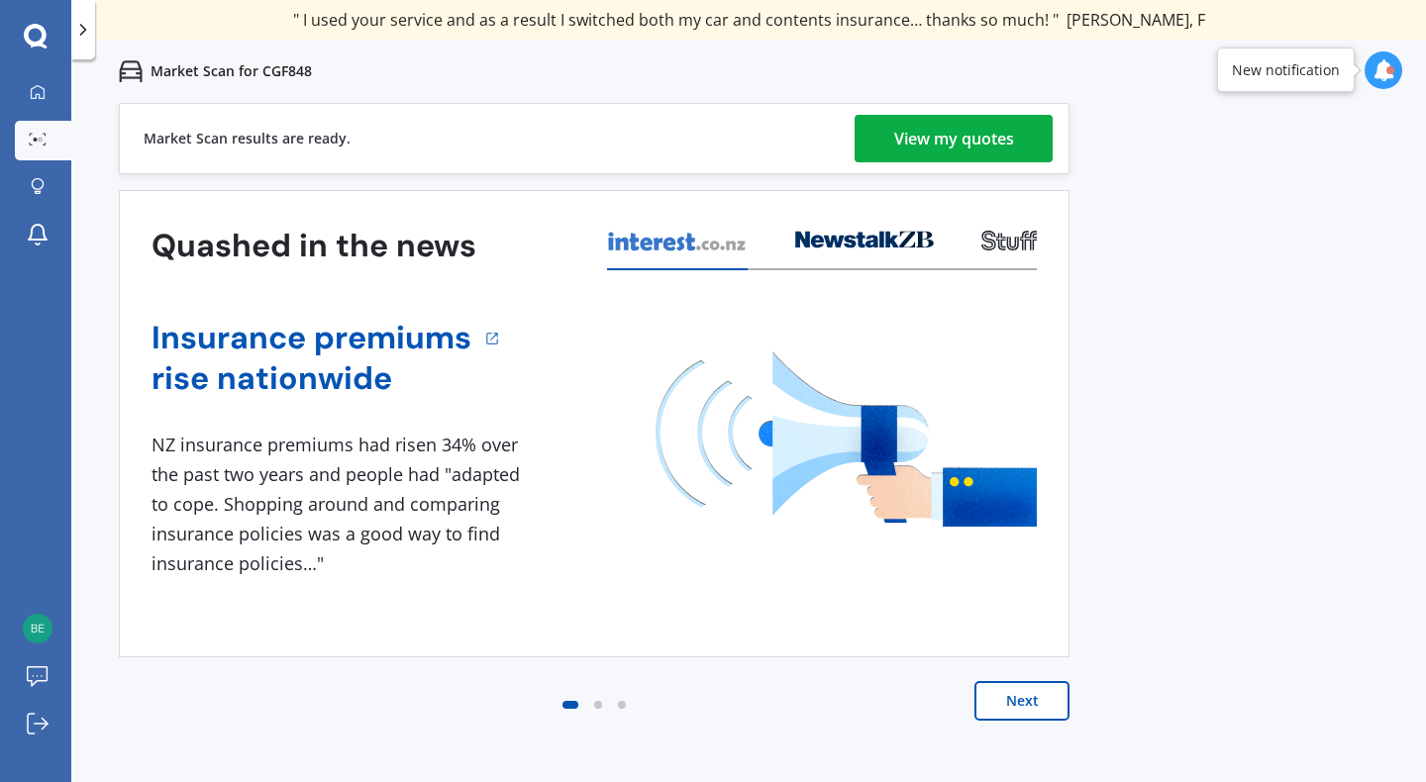
click at [976, 149] on div "View my quotes" at bounding box center [954, 139] width 120 height 48
